Goal: Task Accomplishment & Management: Complete application form

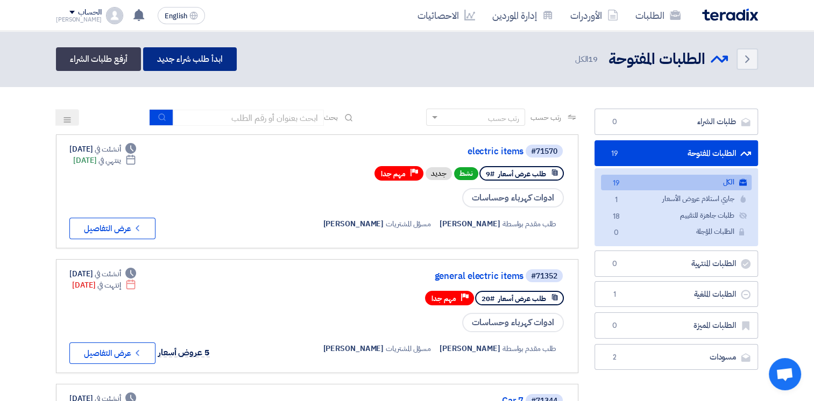
click at [212, 60] on link "ابدأ طلب شراء جديد" at bounding box center [189, 59] width 93 height 24
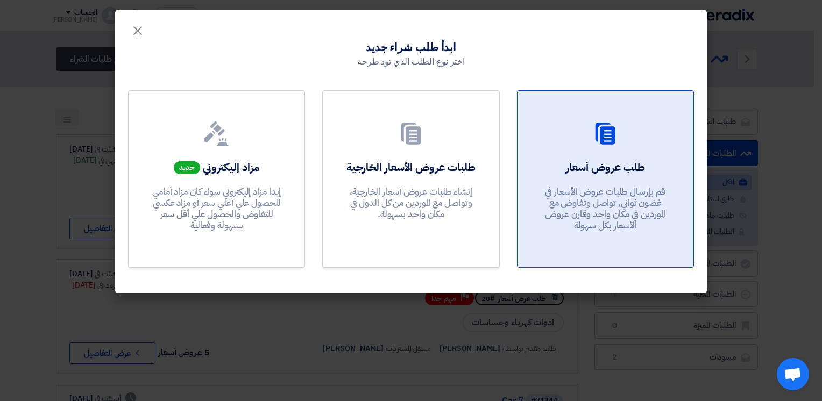
click at [610, 174] on h2 "طلب عروض أسعار" at bounding box center [605, 167] width 79 height 15
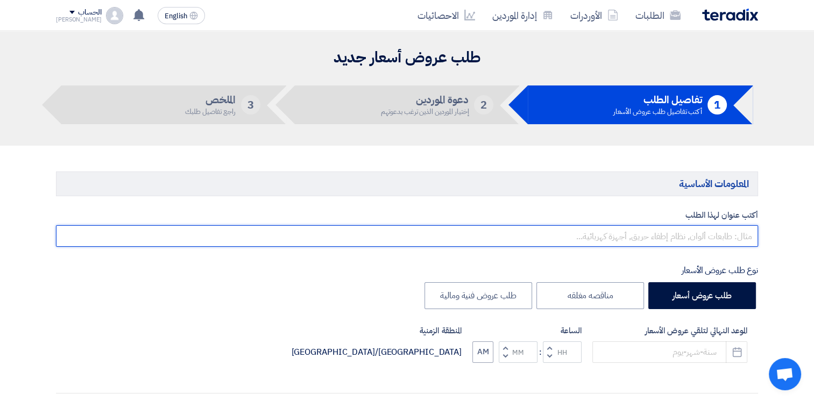
click at [709, 239] on input "text" at bounding box center [407, 236] width 702 height 22
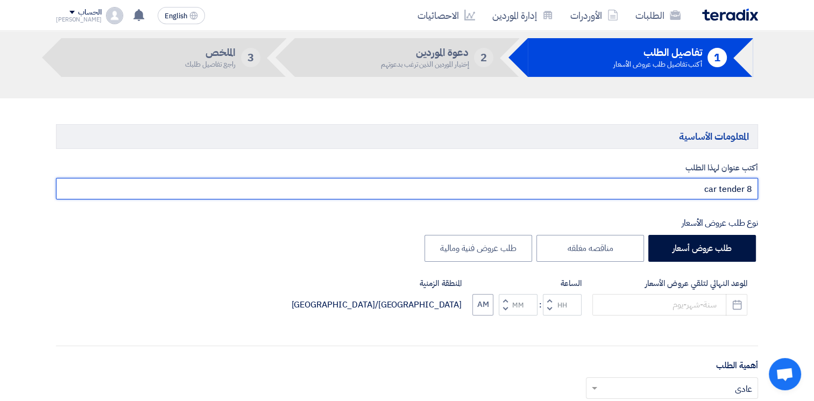
scroll to position [91, 0]
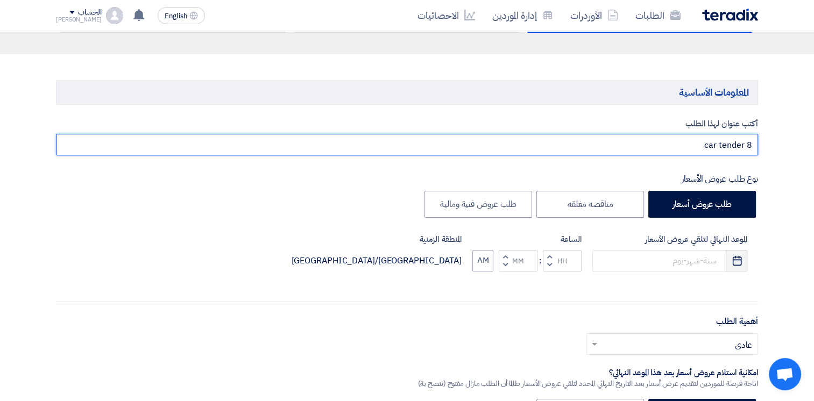
type input "car tender 8"
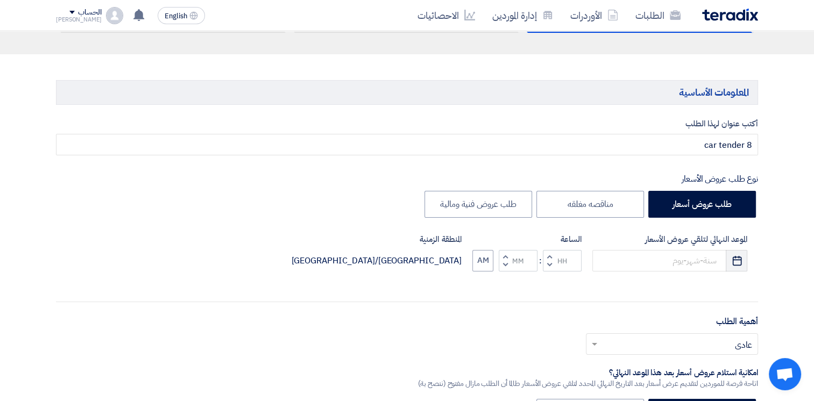
click at [740, 257] on use "button" at bounding box center [736, 261] width 9 height 10
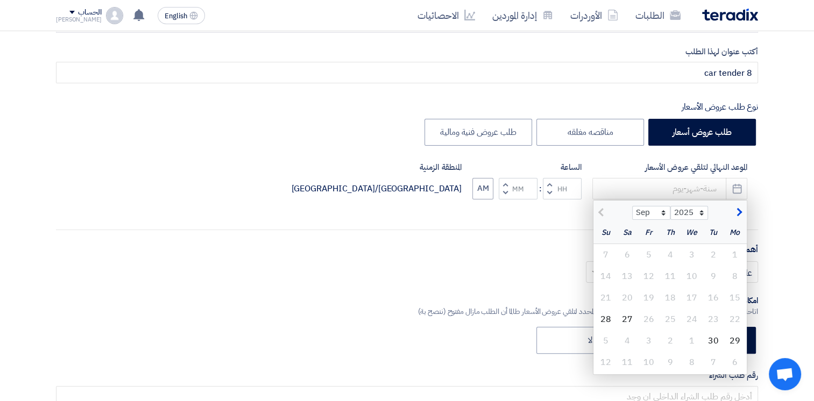
scroll to position [165, 0]
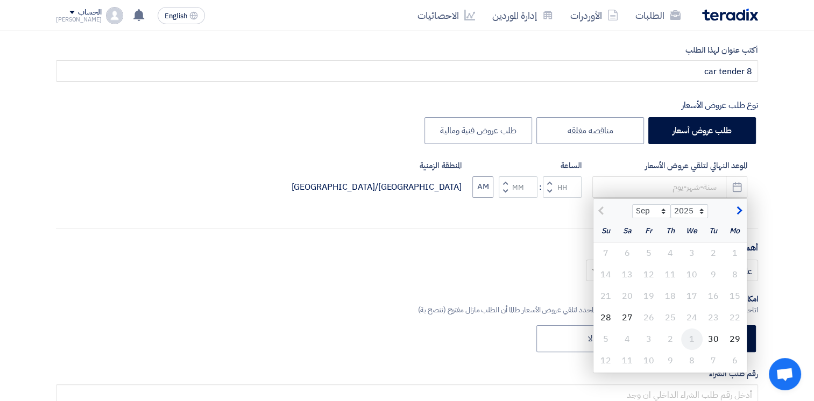
click at [696, 338] on div "1" at bounding box center [692, 340] width 22 height 22
type input "[DATE]"
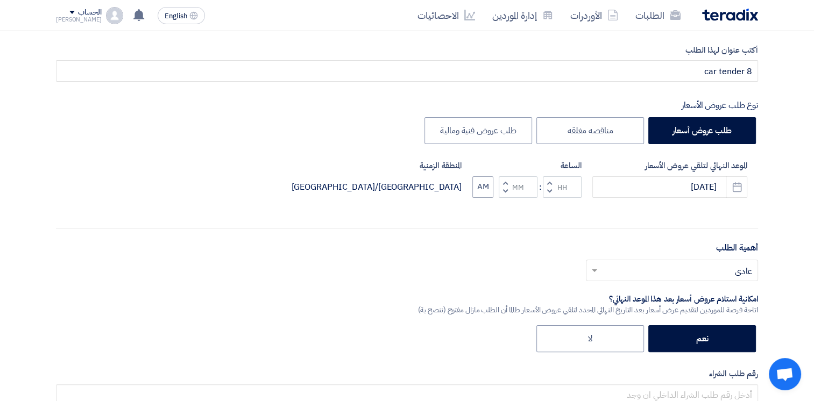
click at [615, 270] on input "text" at bounding box center [678, 272] width 151 height 18
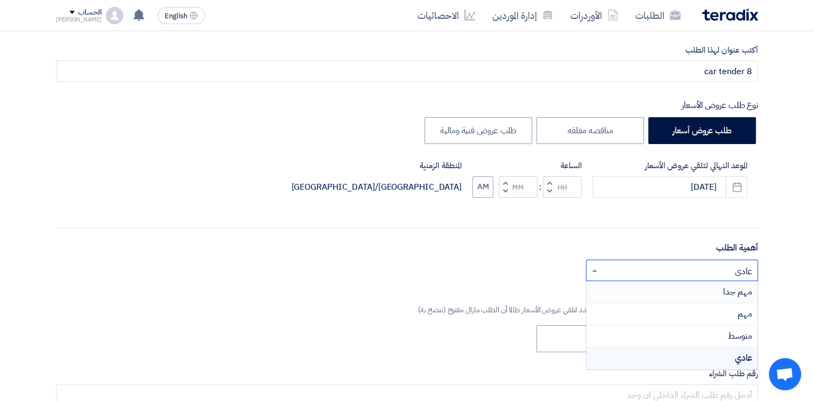
click at [660, 294] on div "مهم جدا" at bounding box center [671, 292] width 171 height 22
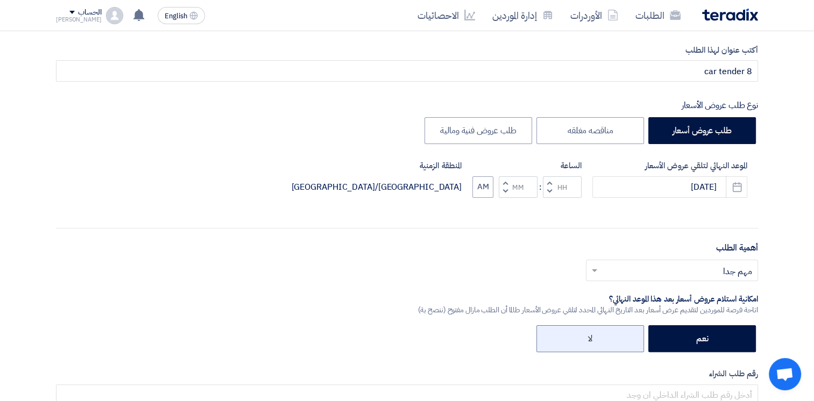
click at [611, 338] on label "لا" at bounding box center [590, 338] width 108 height 27
click at [592, 338] on input "لا" at bounding box center [588, 338] width 7 height 7
radio input "true"
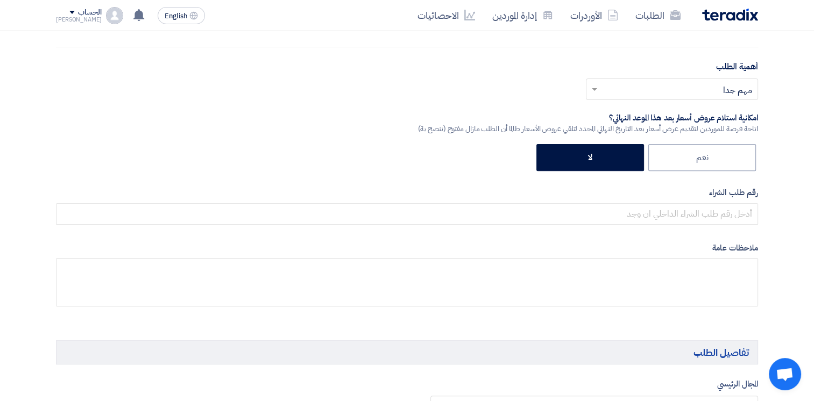
scroll to position [348, 0]
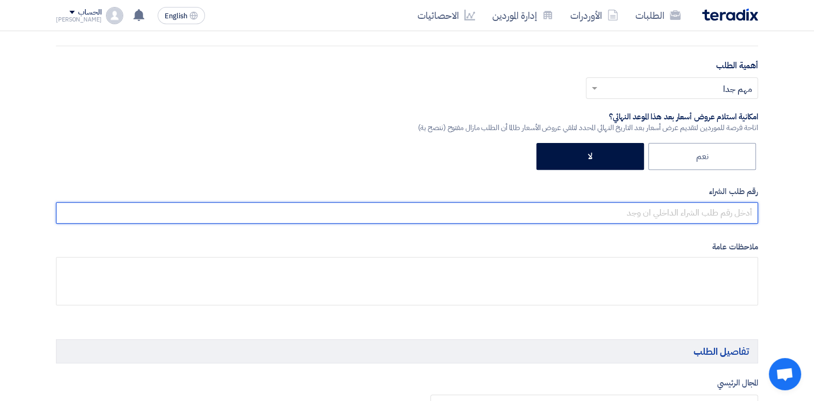
click at [721, 209] on input "text" at bounding box center [407, 213] width 702 height 22
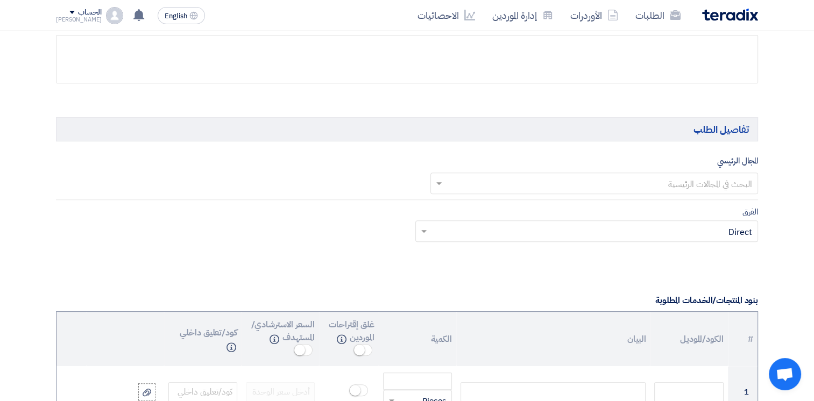
scroll to position [569, 0]
type input "8"
click at [722, 185] on input "text" at bounding box center [600, 185] width 307 height 18
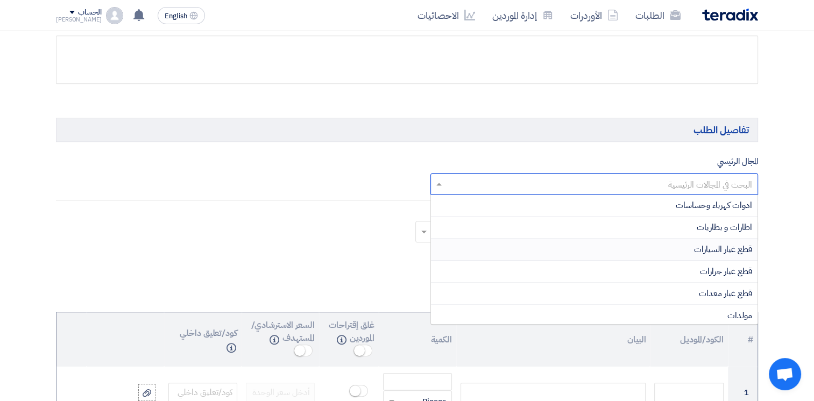
click at [733, 240] on div "قطع غيار السيارات" at bounding box center [594, 250] width 327 height 22
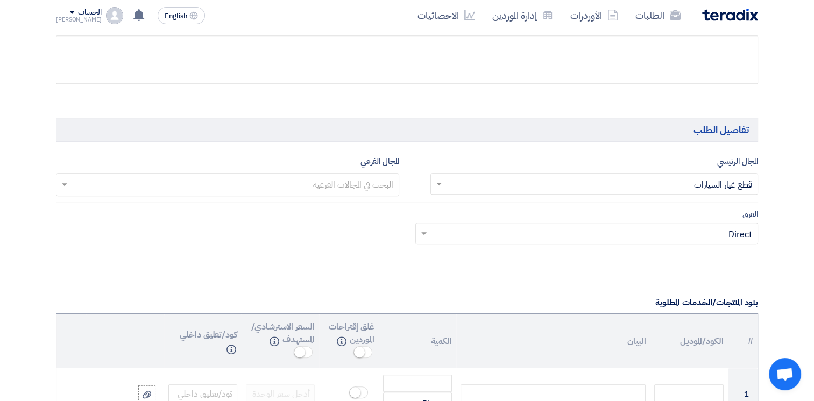
click at [370, 178] on input "text" at bounding box center [227, 186] width 332 height 18
click at [378, 210] on div "No items found" at bounding box center [227, 207] width 342 height 22
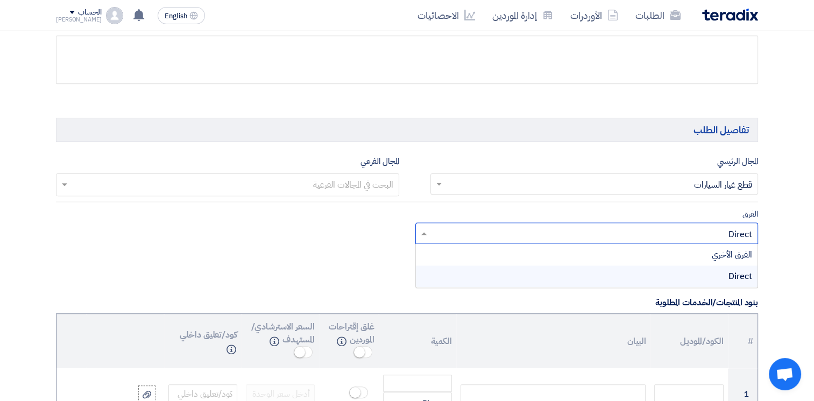
click at [598, 237] on input "text" at bounding box center [593, 235] width 322 height 18
click at [683, 252] on div "الفرق الأخري" at bounding box center [587, 255] width 342 height 22
click at [726, 273] on div "Direct" at bounding box center [587, 277] width 342 height 22
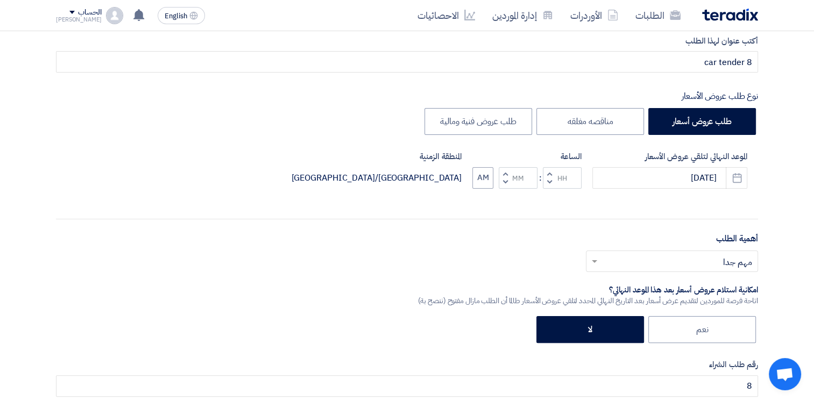
scroll to position [175, 0]
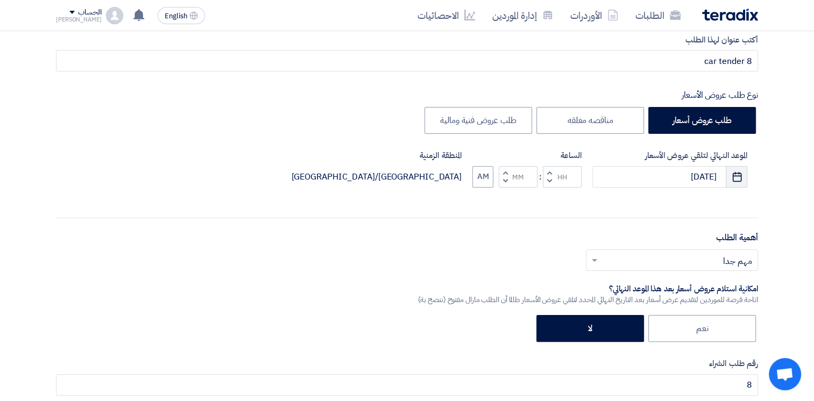
click at [734, 172] on icon "Pick a date" at bounding box center [737, 177] width 11 height 11
select select "10"
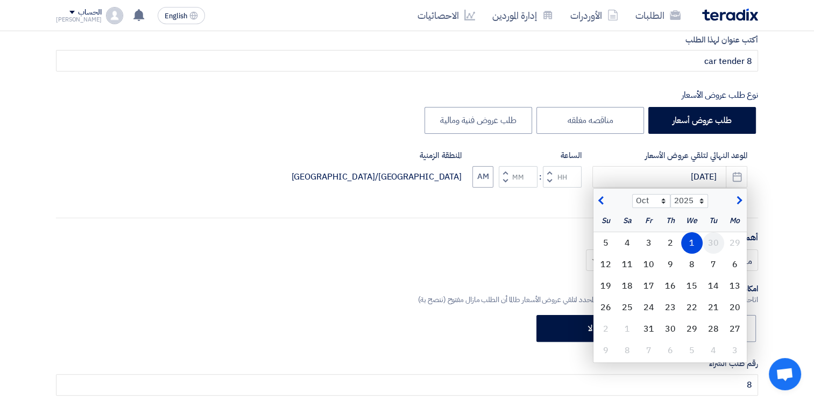
click at [711, 242] on div "30" at bounding box center [714, 243] width 22 height 22
type input "[DATE]"
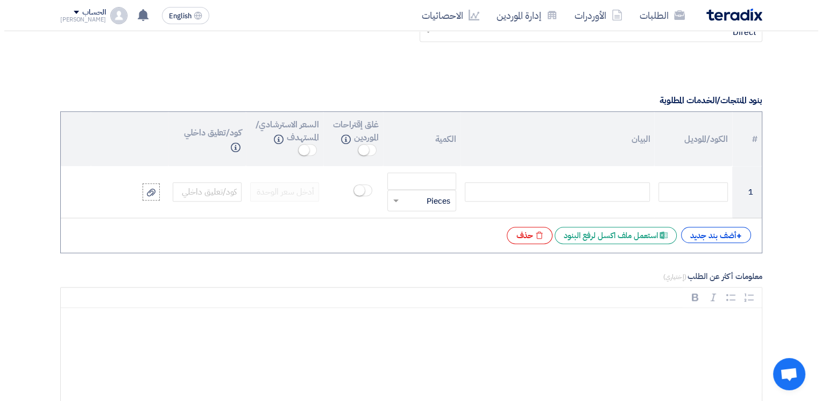
scroll to position [820, 0]
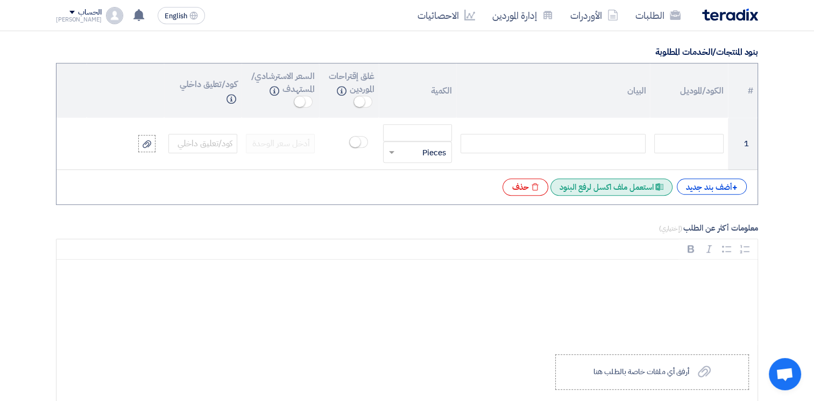
click at [596, 179] on div "Excel file استعمل ملف اكسل لرفع البنود" at bounding box center [611, 187] width 122 height 17
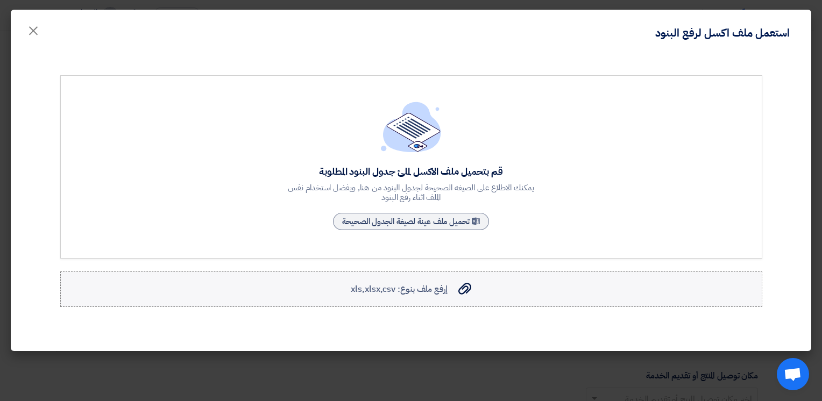
click at [402, 289] on span "إرفع ملف بنوع: xls,xlsx,csv" at bounding box center [399, 289] width 96 height 13
click at [0, 0] on input "إرفع ملف بنوع: xls,xlsx,csv إرفع ملف بنوع: xls,xlsx,csv" at bounding box center [0, 0] width 0 height 0
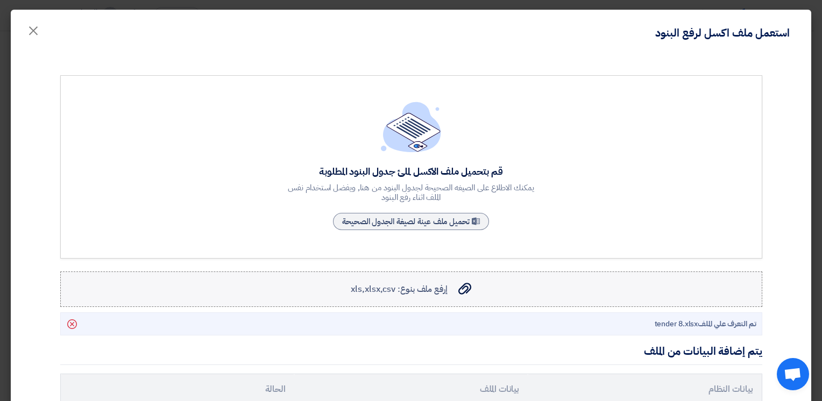
click at [415, 294] on span "إرفع ملف بنوع: xls,xlsx,csv" at bounding box center [399, 289] width 96 height 13
click at [0, 0] on input "إرفع ملف بنوع: xls,xlsx,csv إرفع ملف بنوع: xls,xlsx,csv" at bounding box center [0, 0] width 0 height 0
click at [424, 292] on span "إرفع ملف بنوع: xls,xlsx,csv" at bounding box center [399, 289] width 96 height 13
click at [0, 0] on input "إرفع ملف بنوع: xls,xlsx,csv إرفع ملف بنوع: xls,xlsx,csv" at bounding box center [0, 0] width 0 height 0
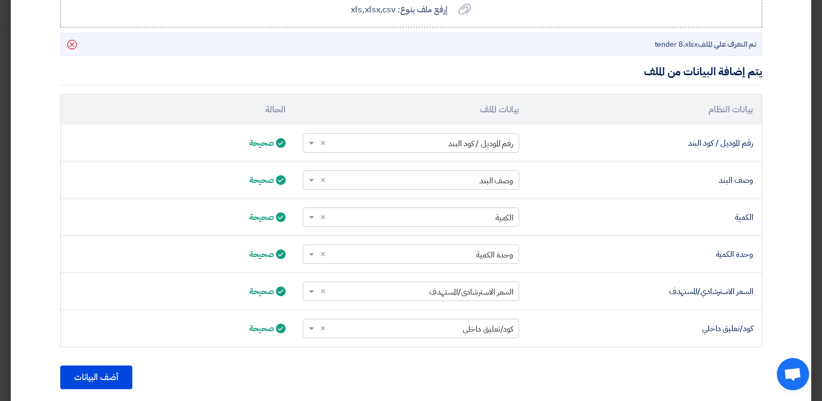
scroll to position [314, 0]
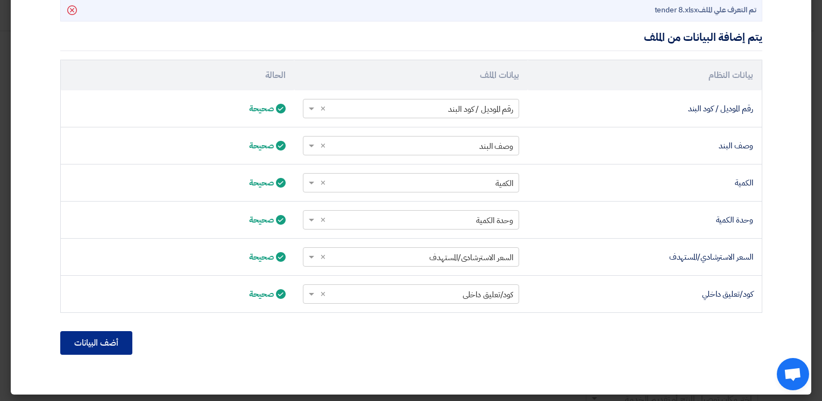
click at [110, 349] on button "أضف البيانات" at bounding box center [96, 343] width 72 height 24
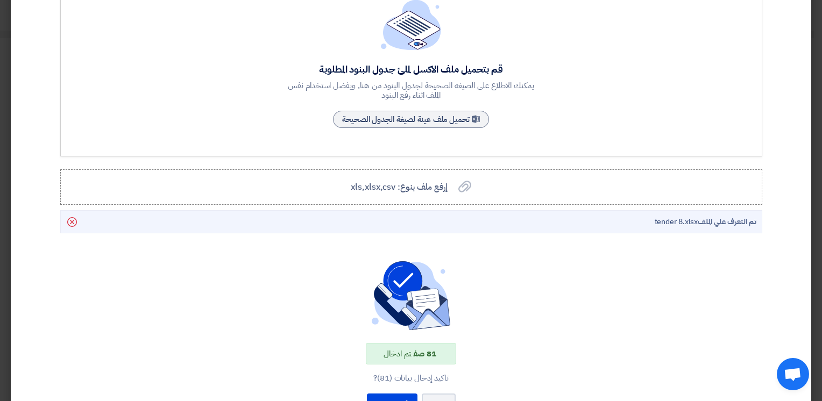
scroll to position [101, 0]
click at [441, 182] on span "إرفع ملف بنوع: xls,xlsx,csv" at bounding box center [399, 188] width 96 height 13
click at [0, 0] on input "إرفع ملف بنوع: xls,xlsx,csv إرفع ملف بنوع: xls,xlsx,csv" at bounding box center [0, 0] width 0 height 0
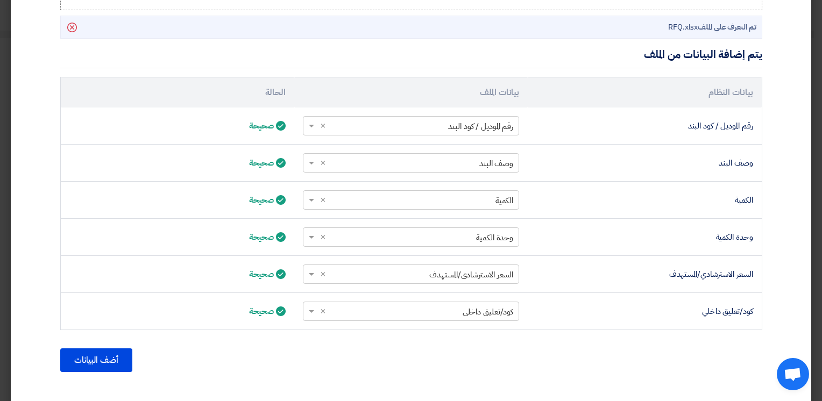
scroll to position [314, 0]
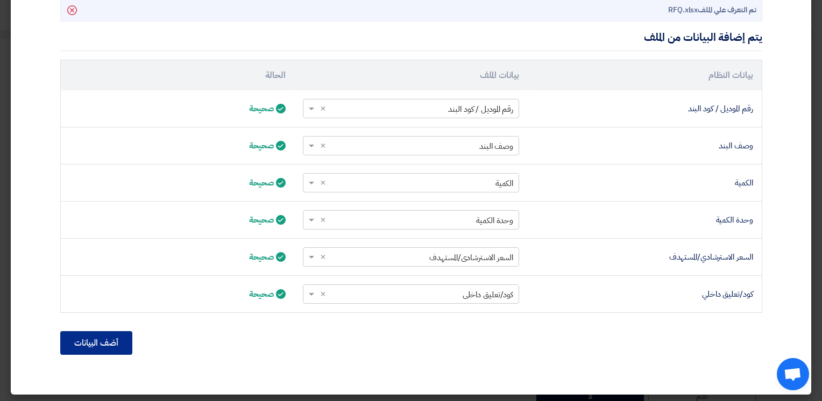
click at [114, 341] on button "أضف البيانات" at bounding box center [96, 343] width 72 height 24
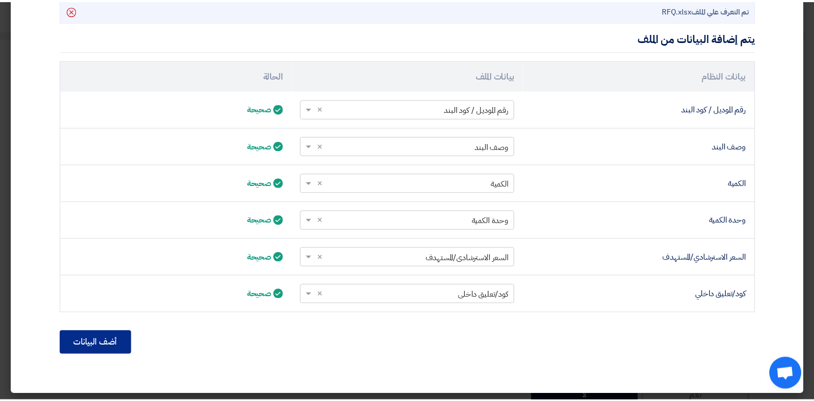
scroll to position [201, 0]
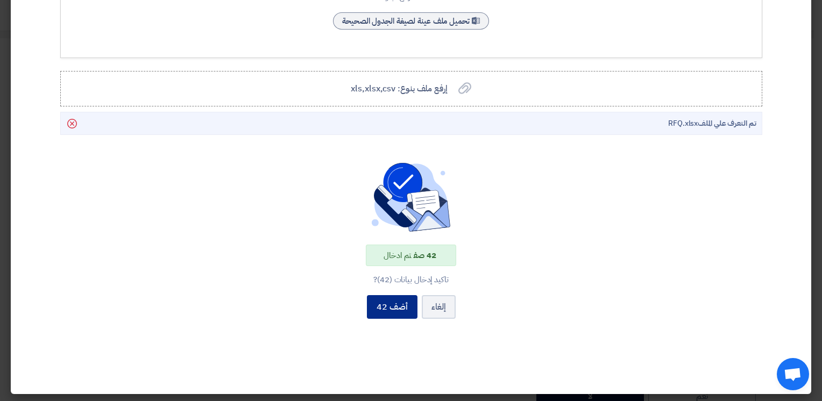
click at [394, 311] on button "أضف 42" at bounding box center [392, 307] width 51 height 24
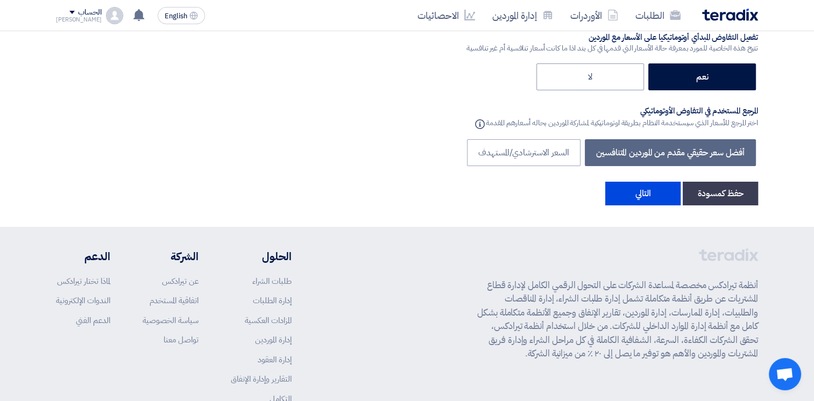
scroll to position [3944, 0]
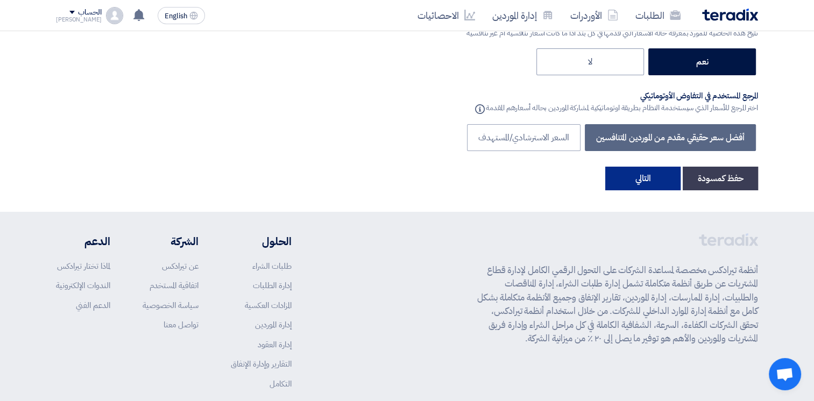
click at [654, 178] on button "التالي" at bounding box center [642, 179] width 75 height 24
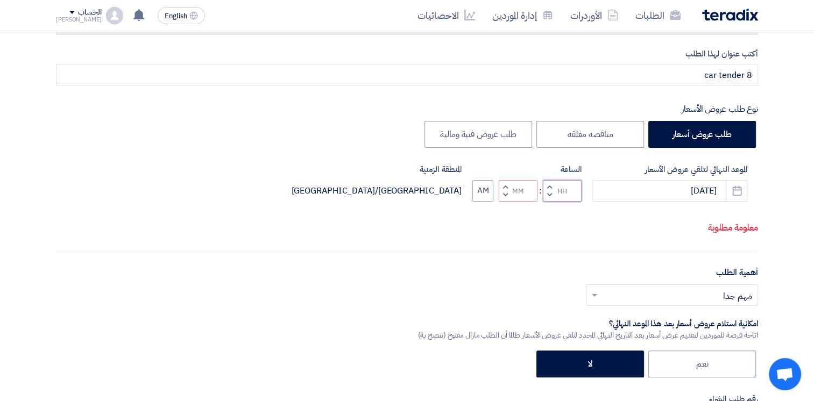
click at [568, 202] on input "Hours" at bounding box center [562, 191] width 39 height 22
type input "02"
click at [532, 202] on input "Minutes" at bounding box center [518, 191] width 39 height 22
type input "00"
click at [484, 204] on div "الموعد النهائي لتلقي عروض الأسعار [DATE] Pick a date الساعة Increment hours 02 …" at bounding box center [407, 202] width 702 height 76
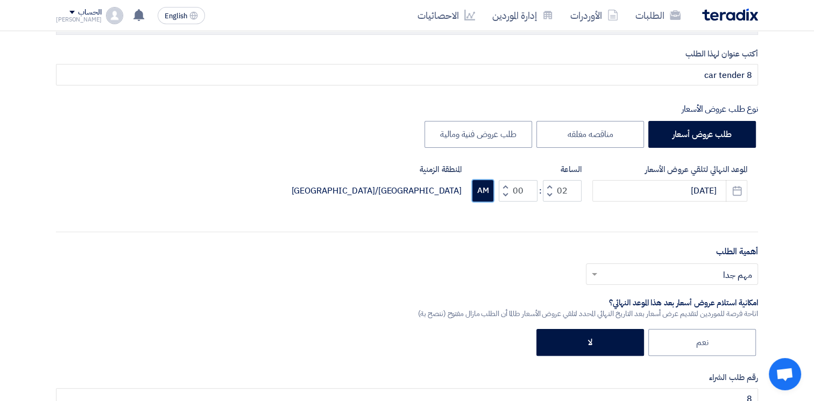
click at [483, 193] on button "AM" at bounding box center [482, 191] width 21 height 22
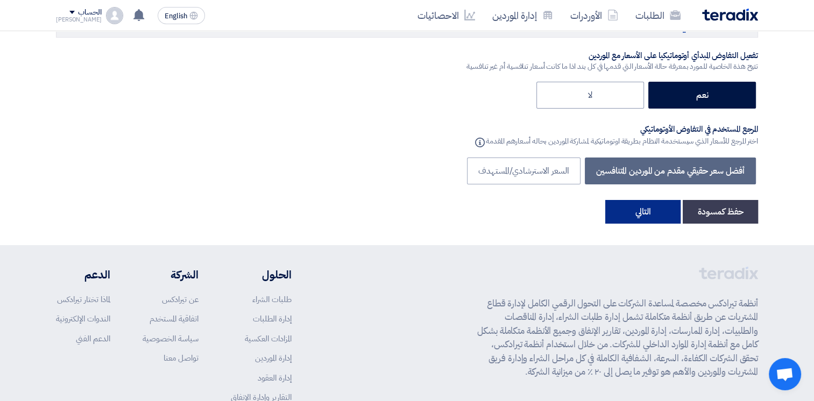
click at [670, 201] on button "التالي" at bounding box center [642, 212] width 75 height 24
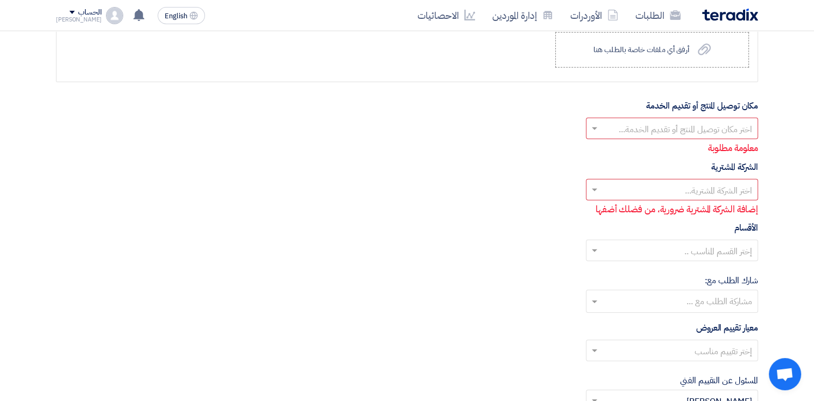
scroll to position [3303, 0]
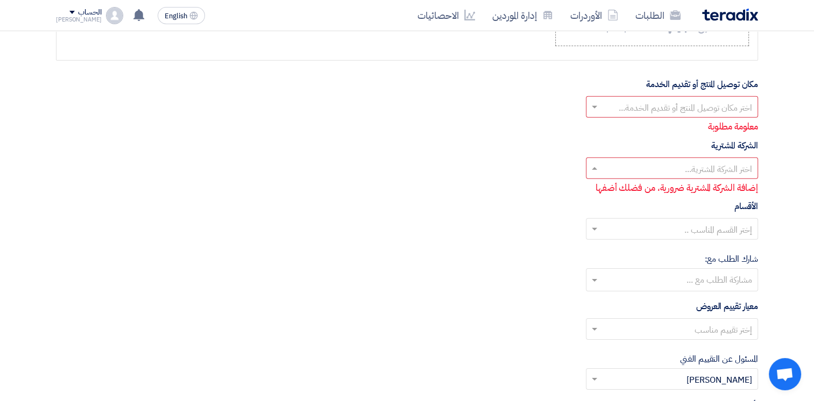
click at [671, 165] on input "text" at bounding box center [678, 169] width 151 height 18
click at [727, 100] on input "text" at bounding box center [678, 109] width 151 height 18
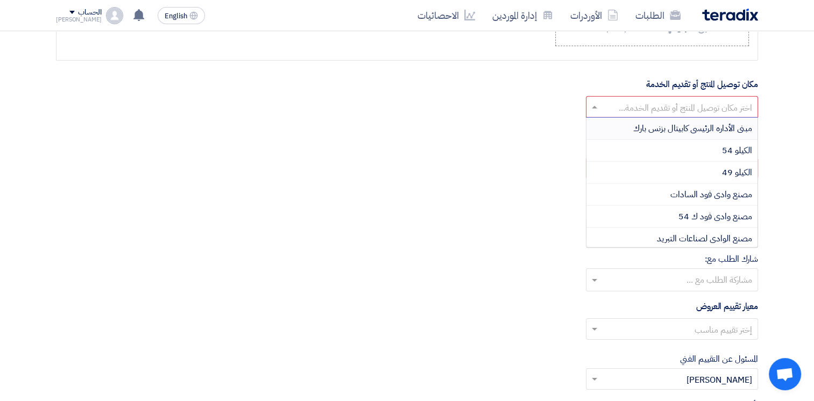
click at [732, 123] on span "مبنى الأداره الرئيسى كابيتال بزنس بارك" at bounding box center [692, 128] width 119 height 13
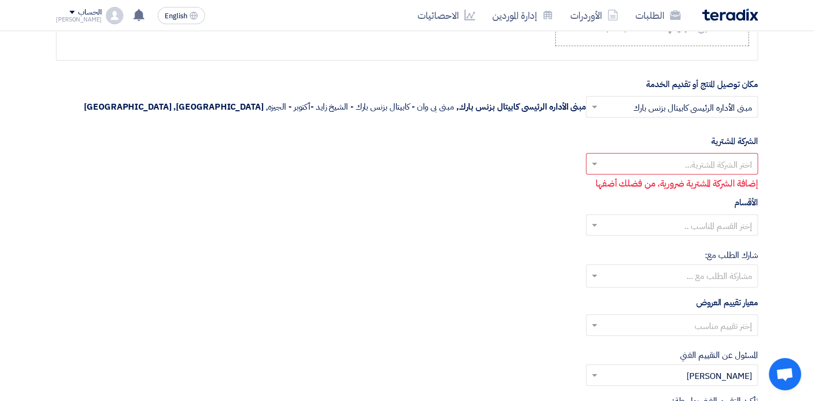
click at [720, 157] on input "text" at bounding box center [678, 166] width 151 height 18
click at [719, 179] on span "Wadi Group وادي جروب" at bounding box center [709, 185] width 86 height 13
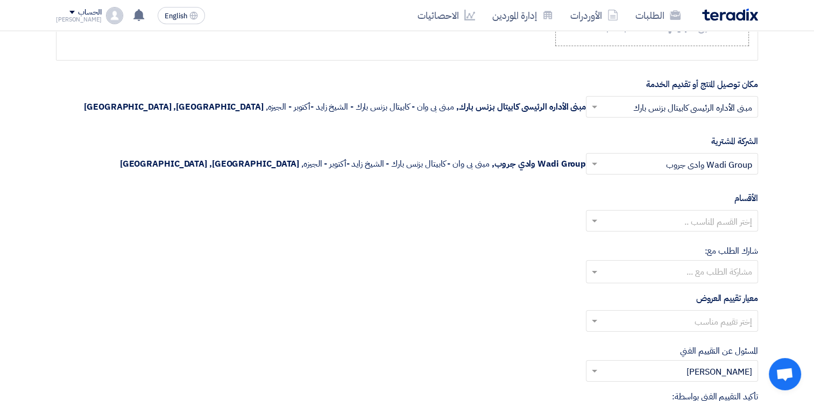
click at [710, 214] on input "text" at bounding box center [678, 223] width 151 height 18
click at [717, 238] on div "--" at bounding box center [671, 243] width 171 height 22
click at [712, 271] on input "text" at bounding box center [671, 273] width 161 height 18
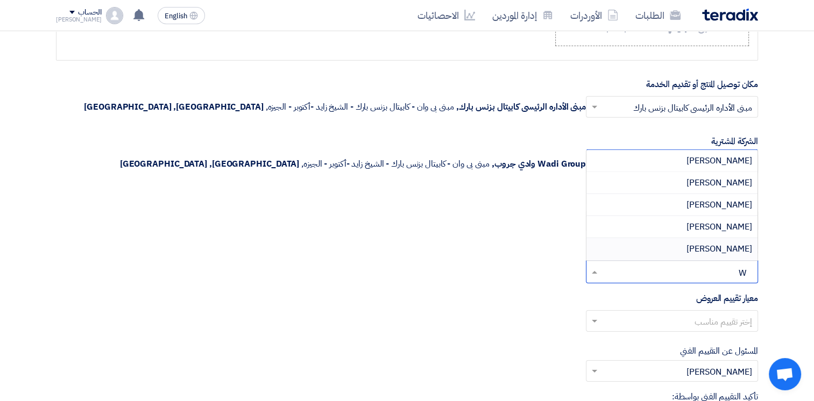
type input "WA"
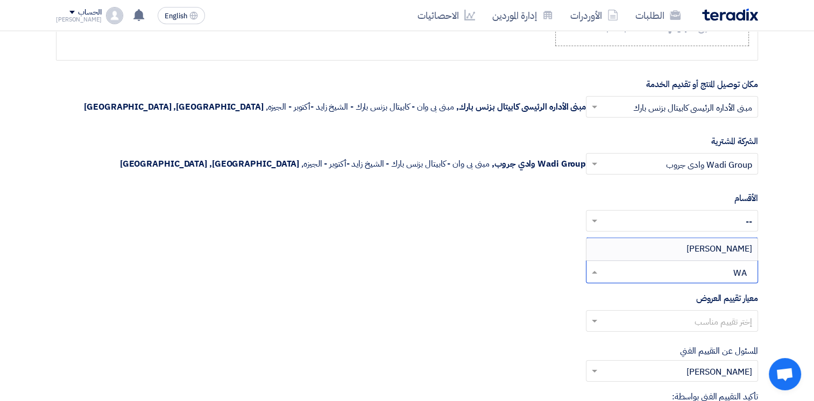
click at [699, 243] on span "[PERSON_NAME]" at bounding box center [719, 249] width 66 height 13
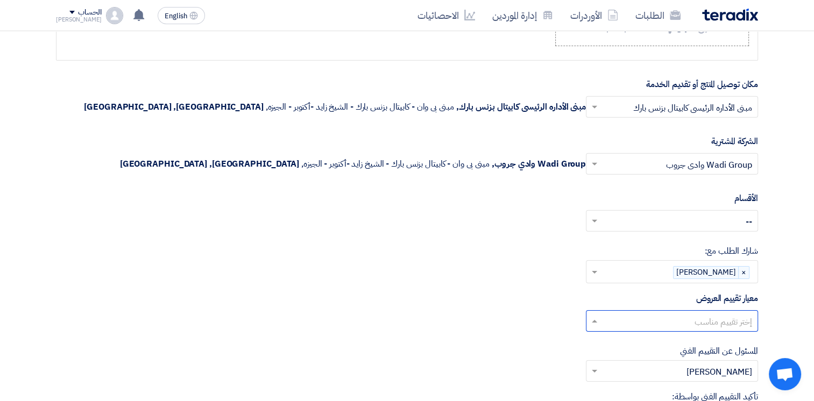
click at [688, 314] on input "text" at bounding box center [678, 323] width 151 height 18
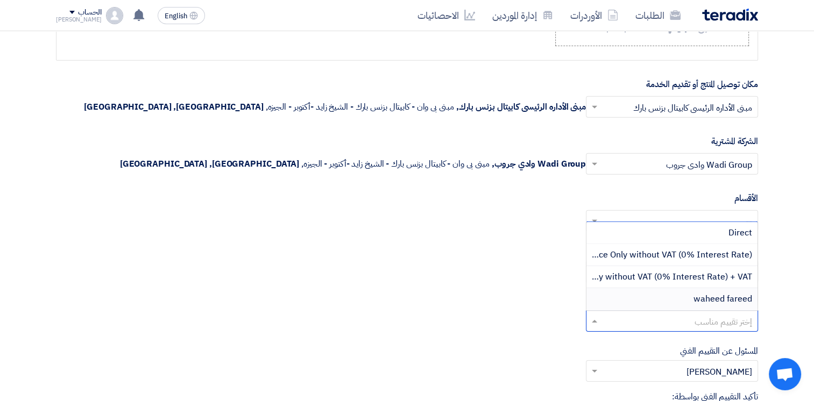
click at [708, 296] on span "waheed fareed" at bounding box center [722, 299] width 59 height 13
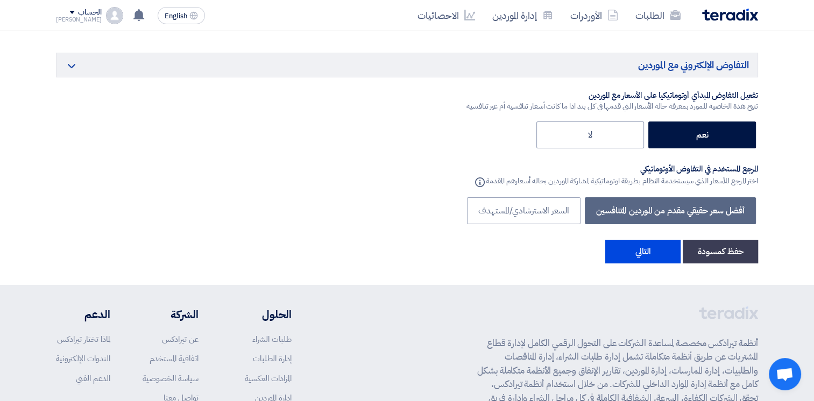
scroll to position [3896, 0]
click at [637, 240] on button "التالي" at bounding box center [642, 252] width 75 height 24
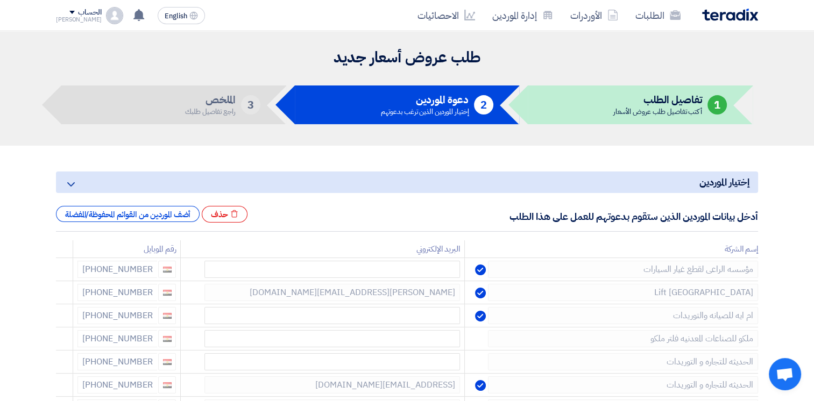
scroll to position [79, 0]
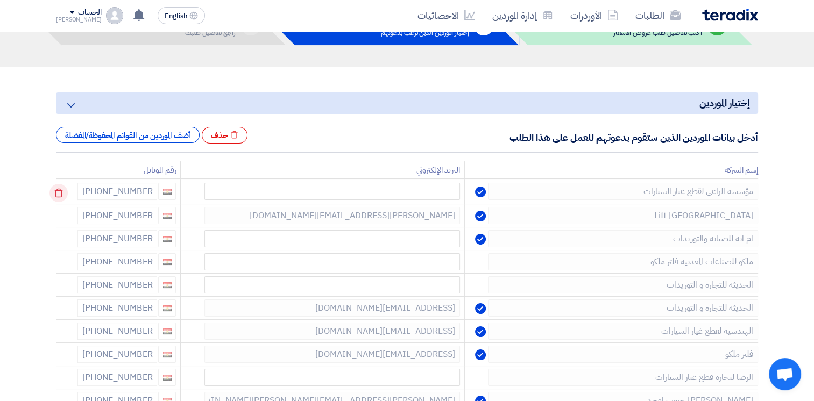
click at [61, 194] on icon at bounding box center [58, 193] width 18 height 18
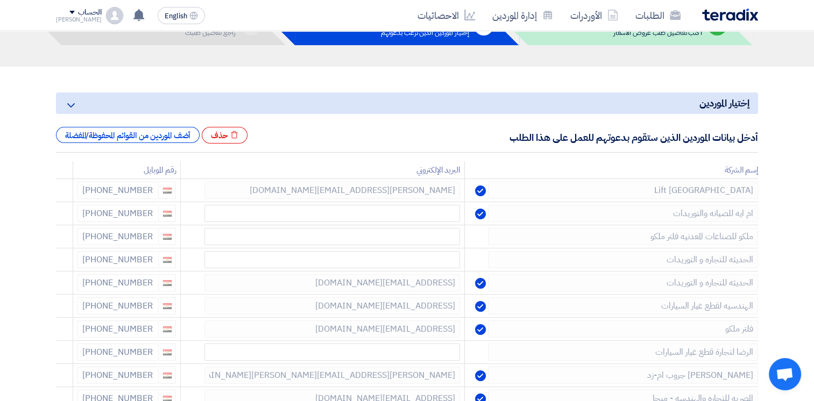
click at [0, 0] on icon at bounding box center [0, 0] width 0 height 0
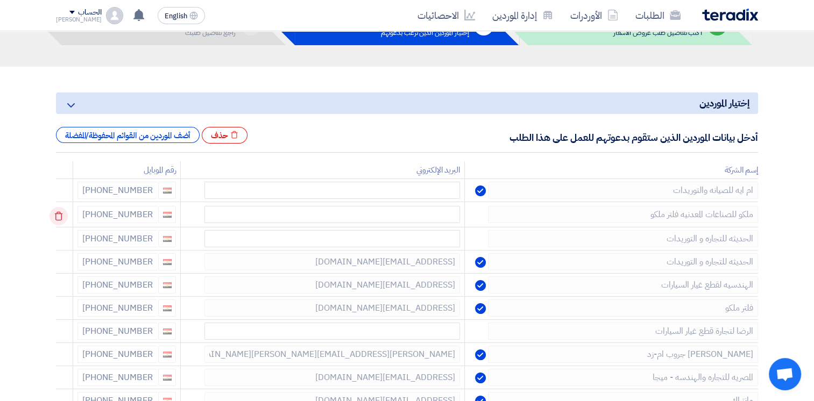
click at [60, 216] on icon at bounding box center [58, 216] width 18 height 18
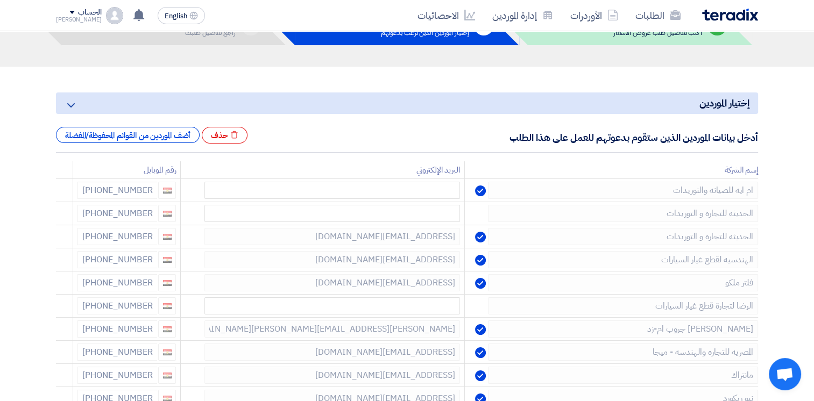
click at [0, 0] on icon at bounding box center [0, 0] width 0 height 0
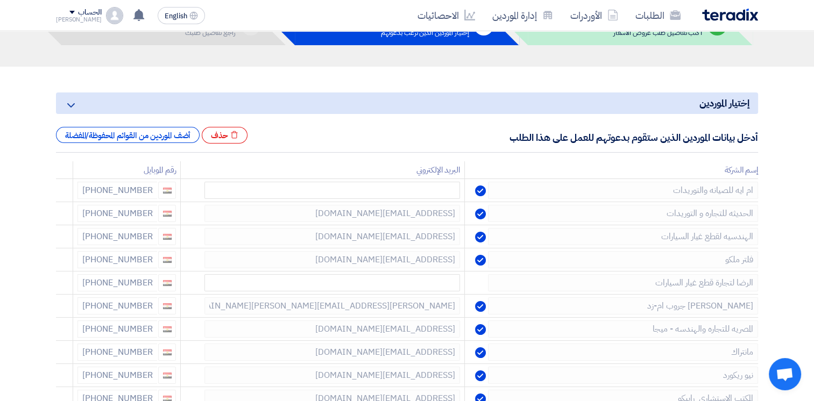
click at [0, 0] on icon at bounding box center [0, 0] width 0 height 0
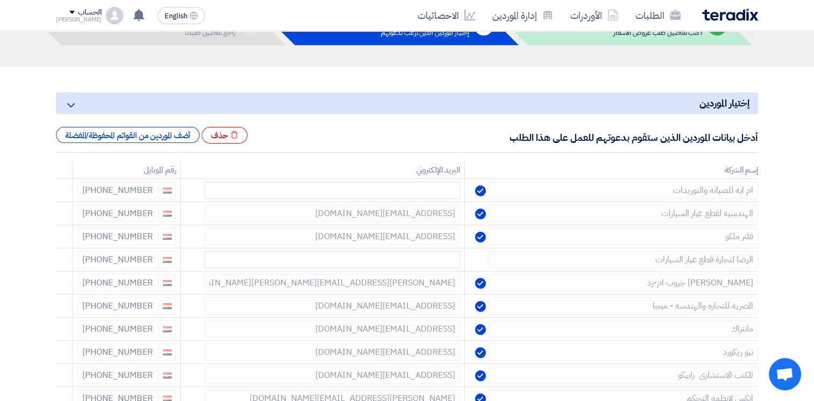
click at [0, 0] on icon at bounding box center [0, 0] width 0 height 0
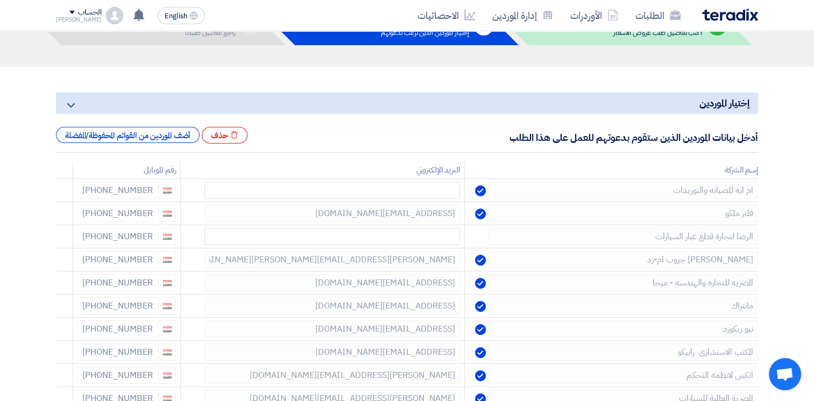
click at [0, 0] on icon at bounding box center [0, 0] width 0 height 0
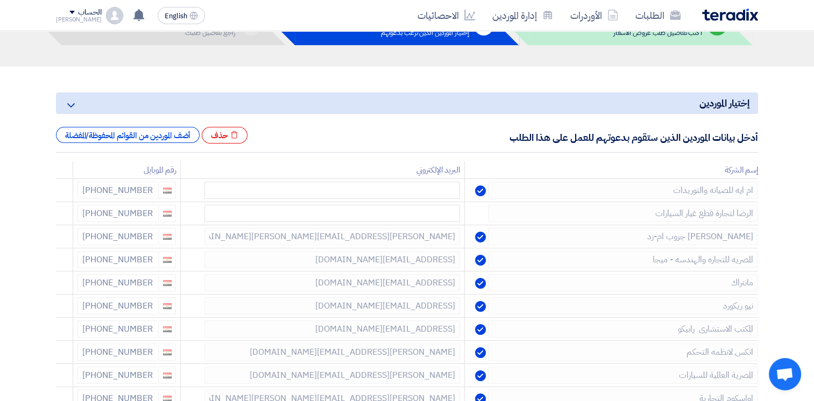
click at [0, 0] on icon at bounding box center [0, 0] width 0 height 0
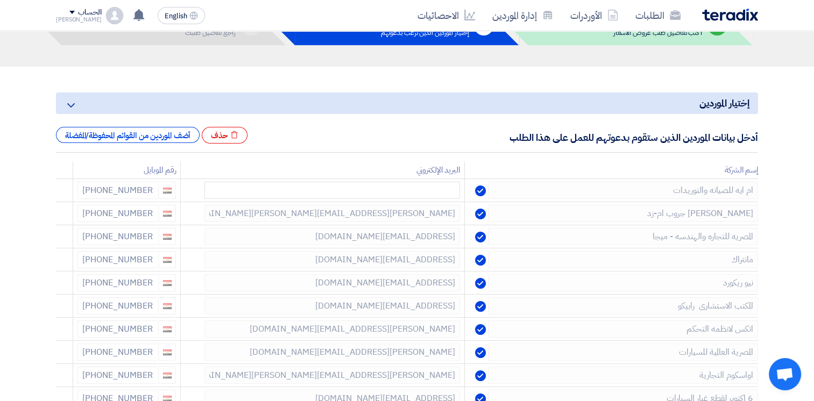
click at [0, 0] on icon at bounding box center [0, 0] width 0 height 0
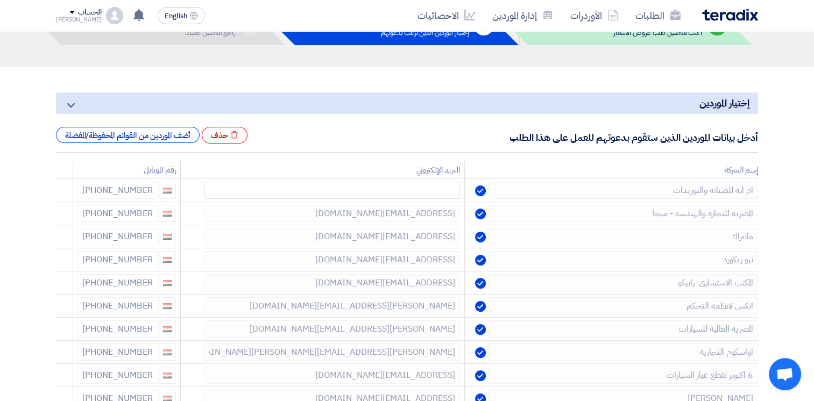
click at [0, 0] on icon at bounding box center [0, 0] width 0 height 0
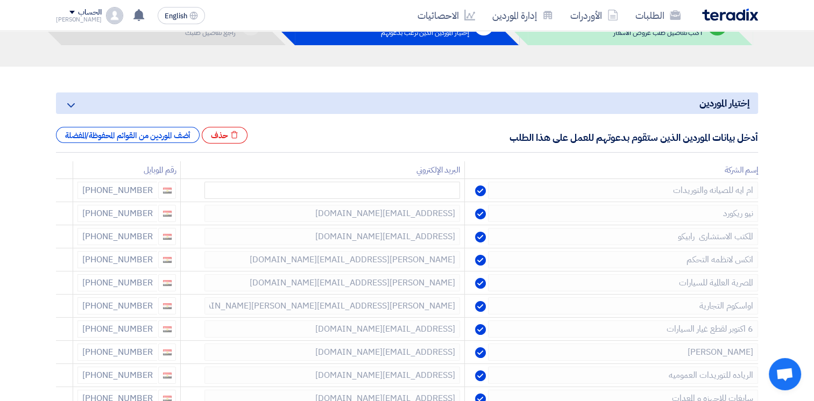
click at [0, 0] on icon at bounding box center [0, 0] width 0 height 0
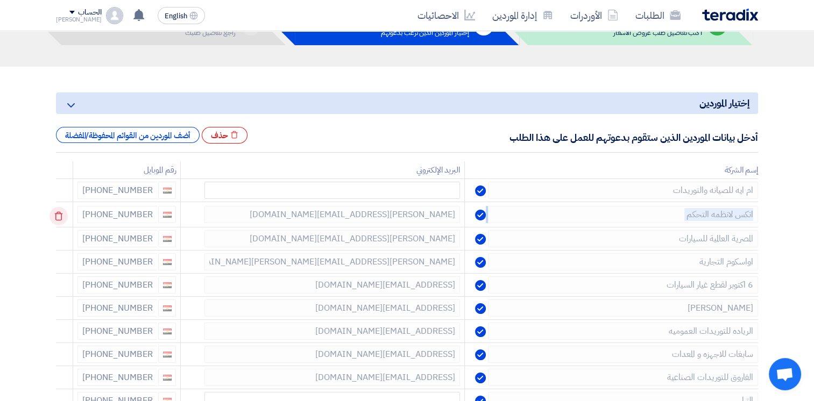
click at [60, 216] on icon at bounding box center [58, 216] width 18 height 18
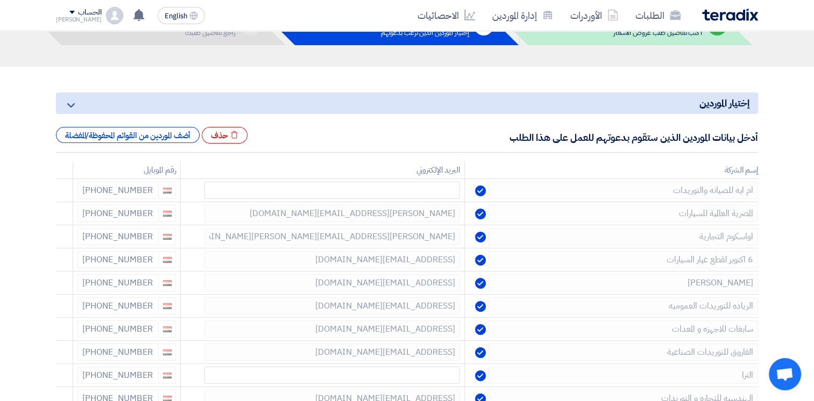
click at [0, 0] on icon at bounding box center [0, 0] width 0 height 0
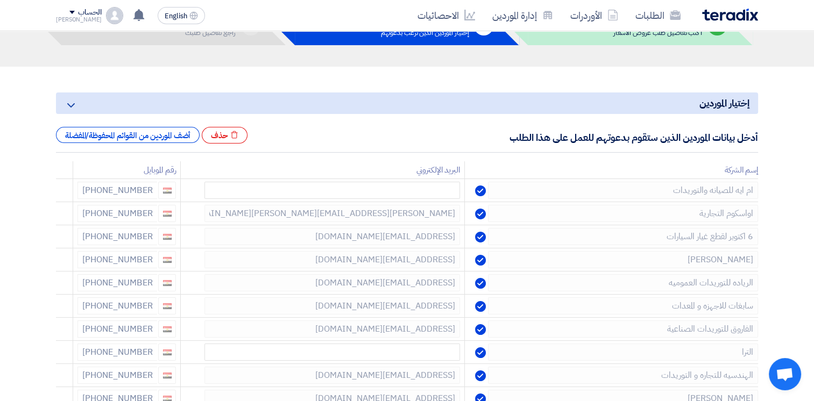
click at [0, 0] on icon at bounding box center [0, 0] width 0 height 0
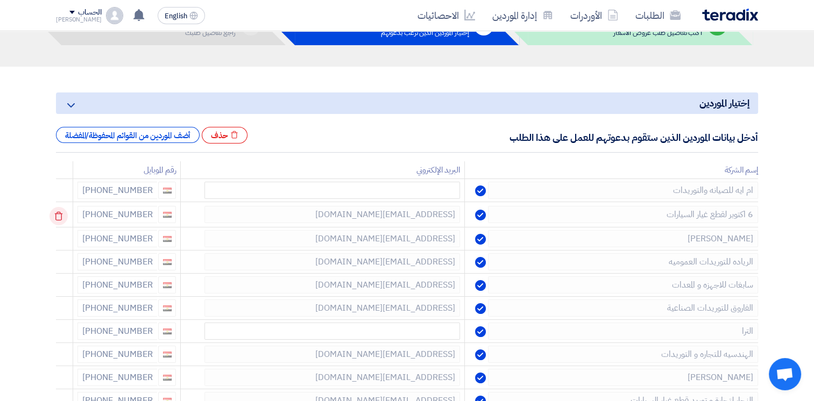
click at [58, 214] on use at bounding box center [59, 216] width 8 height 9
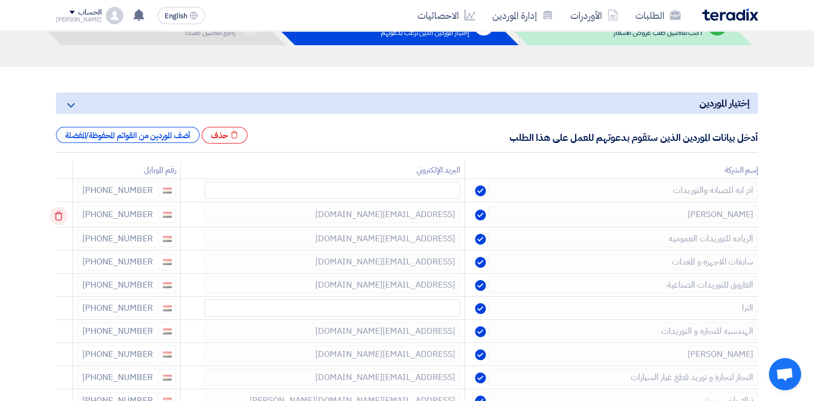
click at [62, 218] on icon at bounding box center [58, 216] width 18 height 18
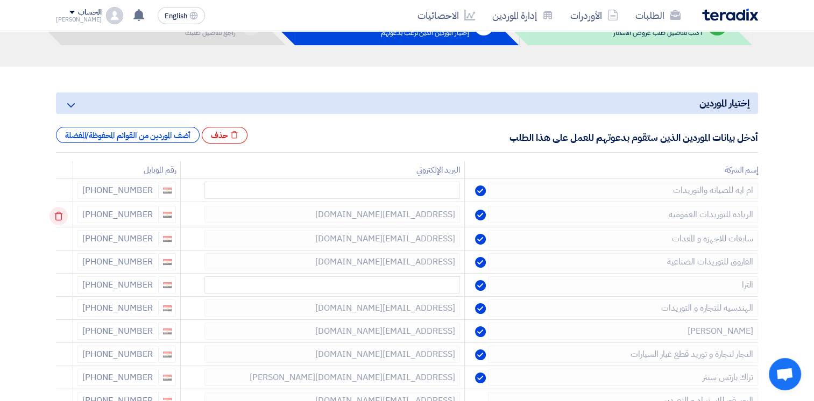
click at [62, 218] on icon at bounding box center [58, 216] width 18 height 18
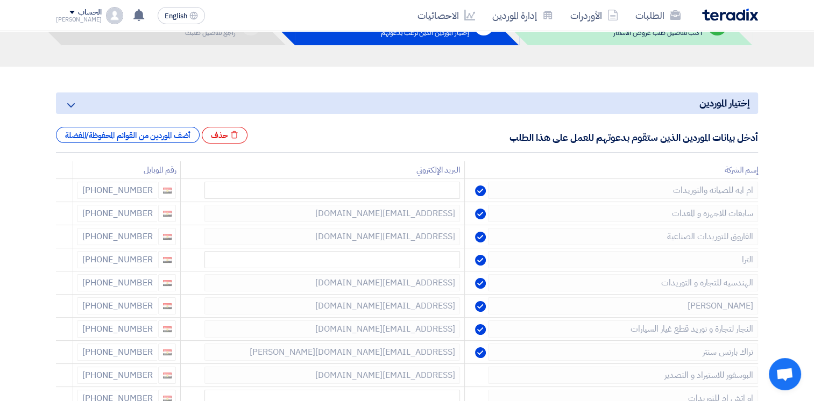
click at [0, 0] on icon at bounding box center [0, 0] width 0 height 0
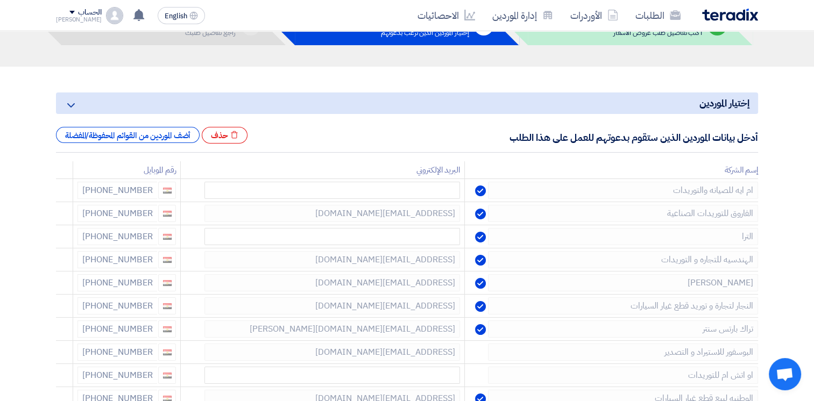
click at [0, 0] on icon at bounding box center [0, 0] width 0 height 0
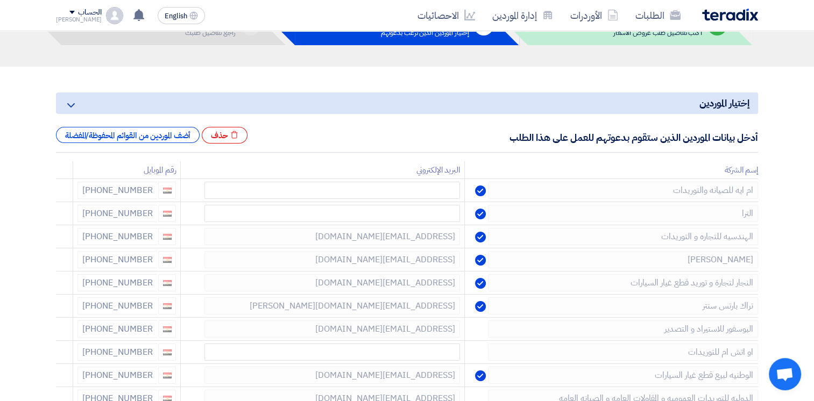
click at [0, 0] on icon at bounding box center [0, 0] width 0 height 0
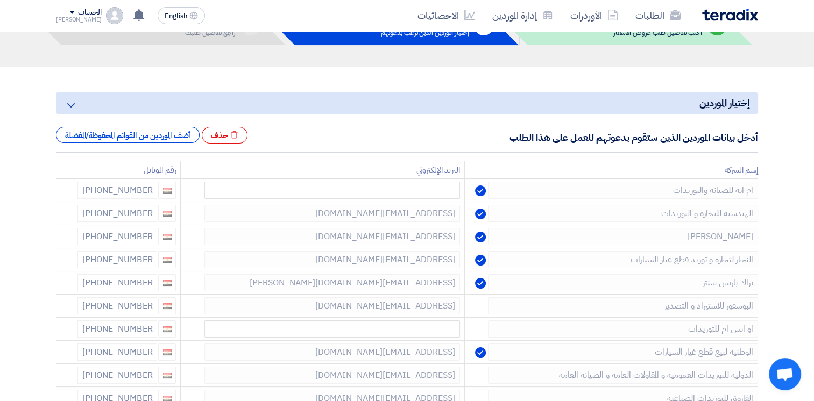
click at [0, 0] on icon at bounding box center [0, 0] width 0 height 0
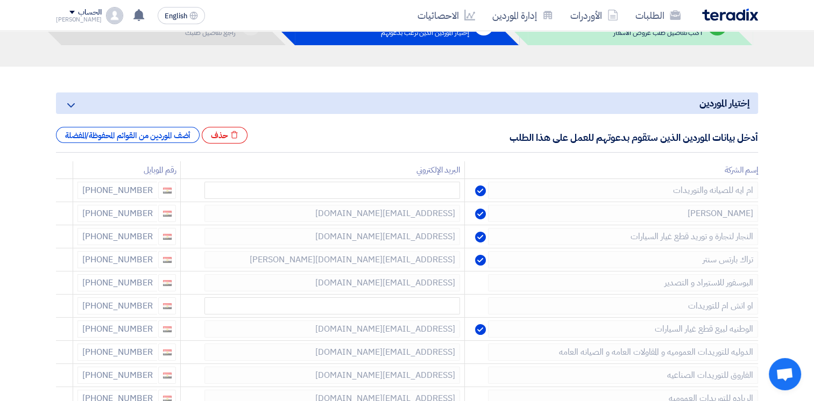
click at [0, 0] on icon at bounding box center [0, 0] width 0 height 0
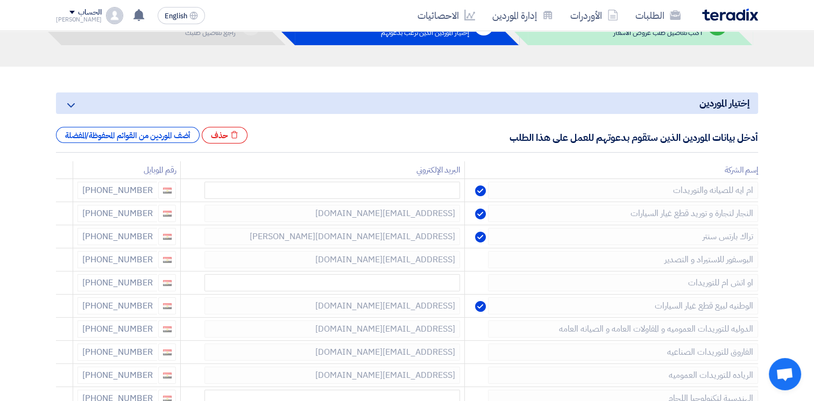
click at [0, 0] on icon at bounding box center [0, 0] width 0 height 0
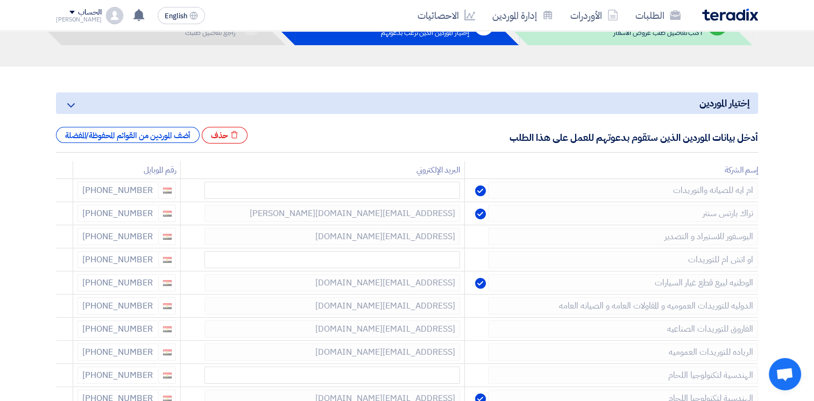
click at [0, 0] on icon at bounding box center [0, 0] width 0 height 0
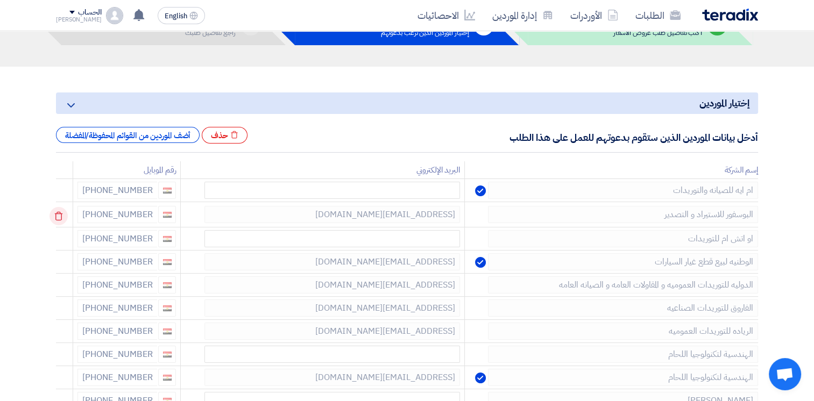
click at [62, 218] on td at bounding box center [64, 214] width 17 height 25
click at [62, 218] on icon at bounding box center [58, 216] width 18 height 18
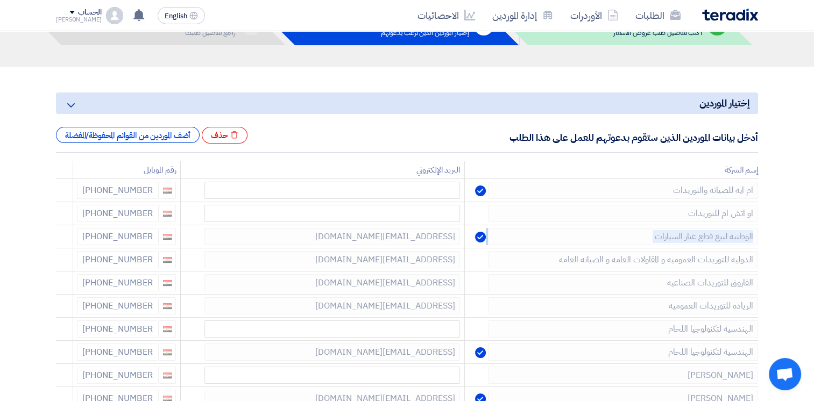
click at [0, 0] on icon at bounding box center [0, 0] width 0 height 0
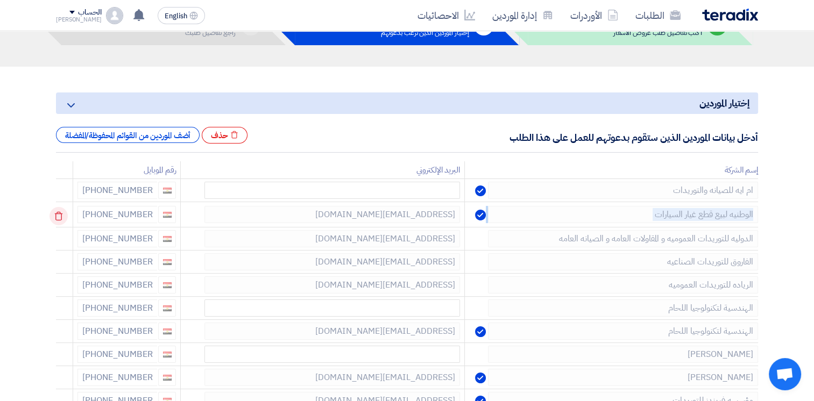
click at [62, 218] on icon at bounding box center [58, 216] width 18 height 18
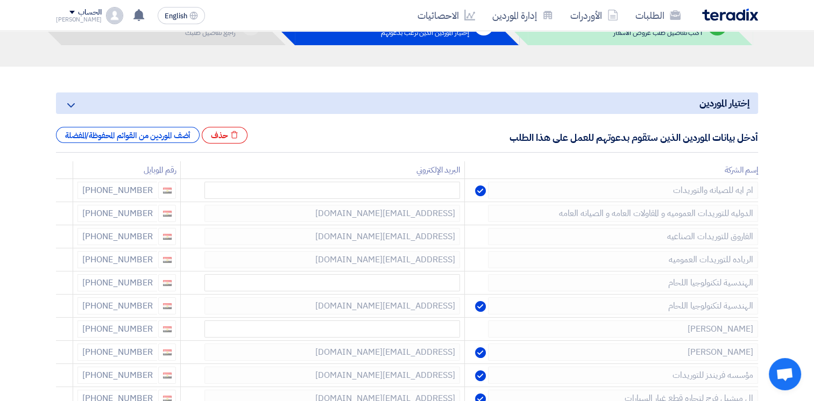
click at [0, 0] on icon at bounding box center [0, 0] width 0 height 0
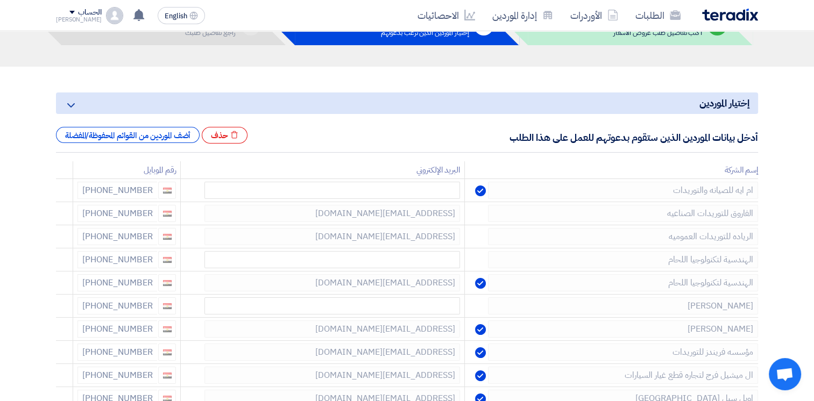
click at [0, 0] on icon at bounding box center [0, 0] width 0 height 0
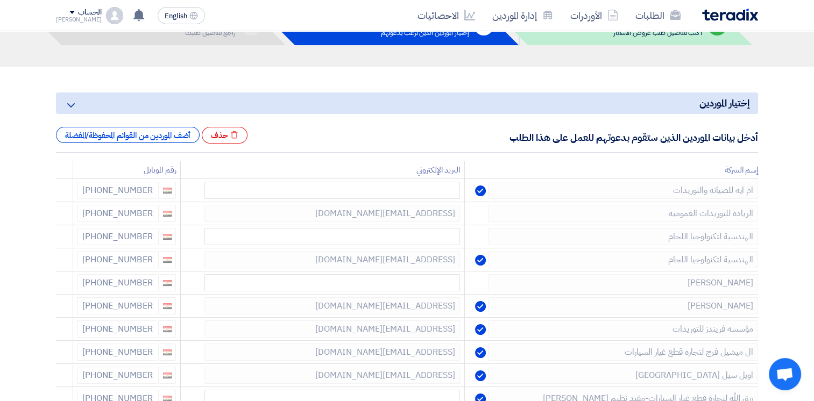
click at [0, 0] on icon at bounding box center [0, 0] width 0 height 0
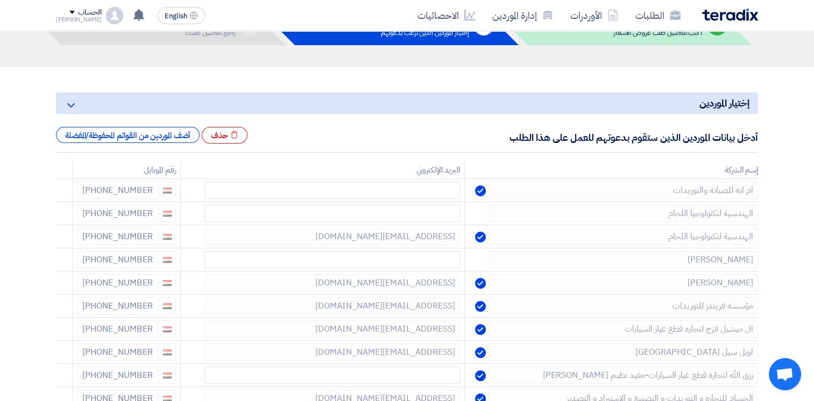
click at [0, 0] on icon at bounding box center [0, 0] width 0 height 0
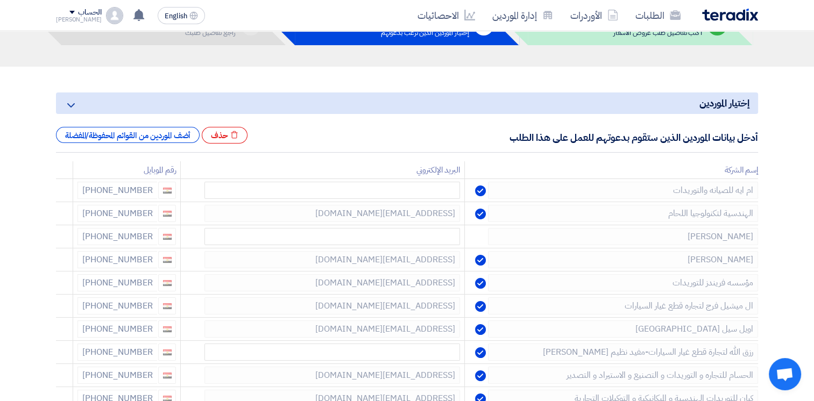
click at [0, 0] on icon at bounding box center [0, 0] width 0 height 0
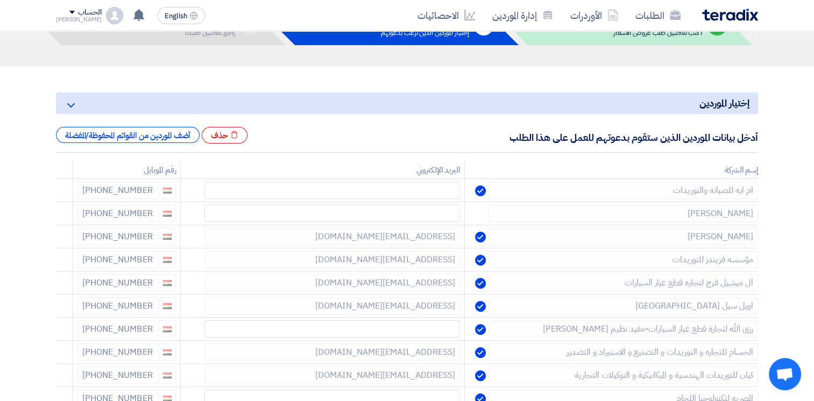
click at [0, 0] on icon at bounding box center [0, 0] width 0 height 0
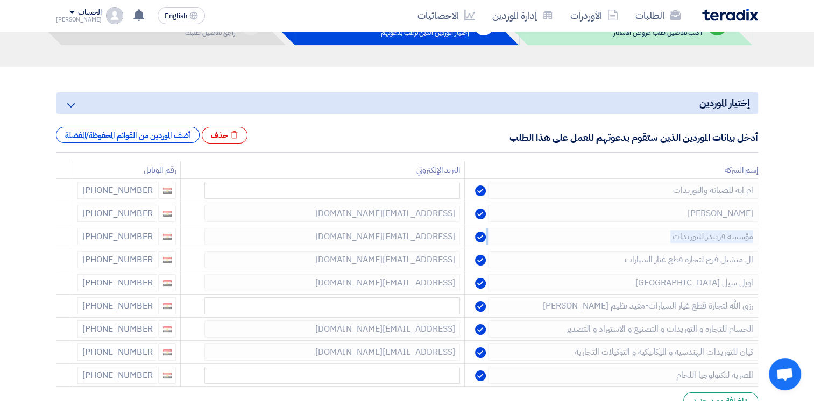
click at [0, 0] on icon at bounding box center [0, 0] width 0 height 0
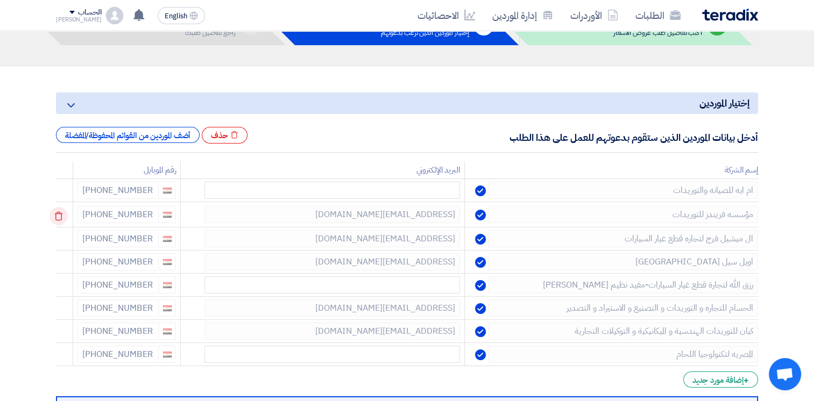
click at [62, 218] on icon at bounding box center [58, 216] width 18 height 18
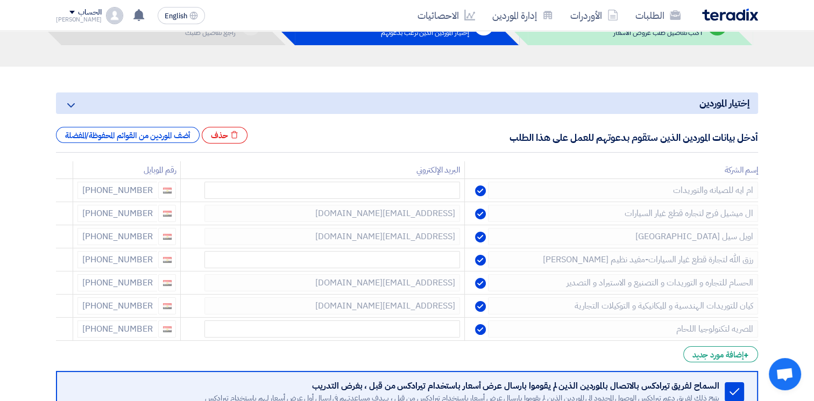
click at [0, 0] on icon at bounding box center [0, 0] width 0 height 0
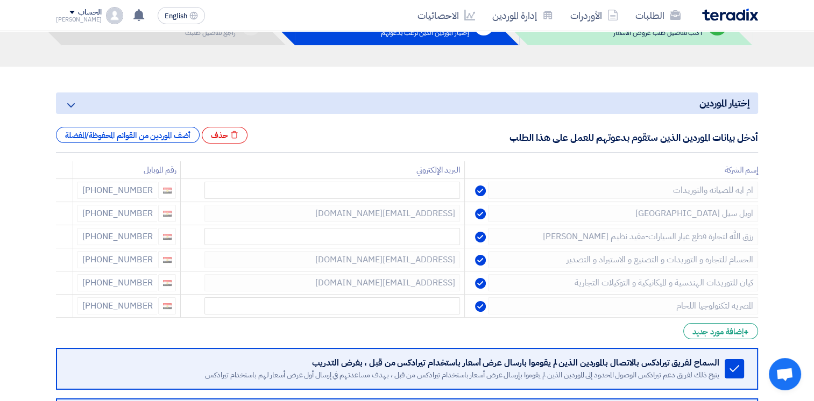
click at [0, 0] on icon at bounding box center [0, 0] width 0 height 0
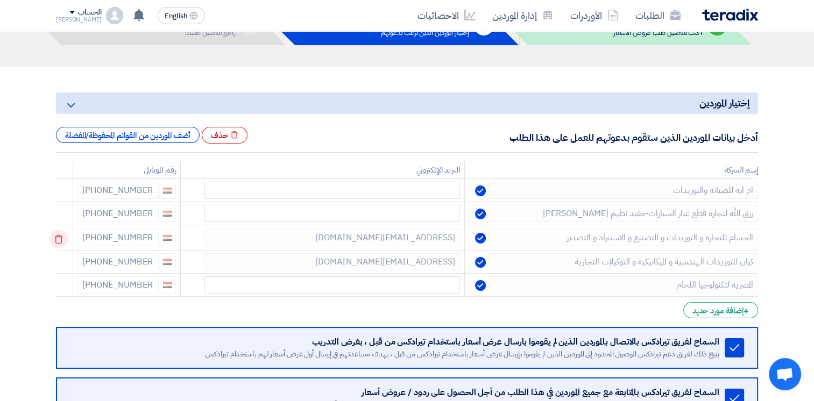
click at [60, 233] on icon at bounding box center [58, 239] width 18 height 18
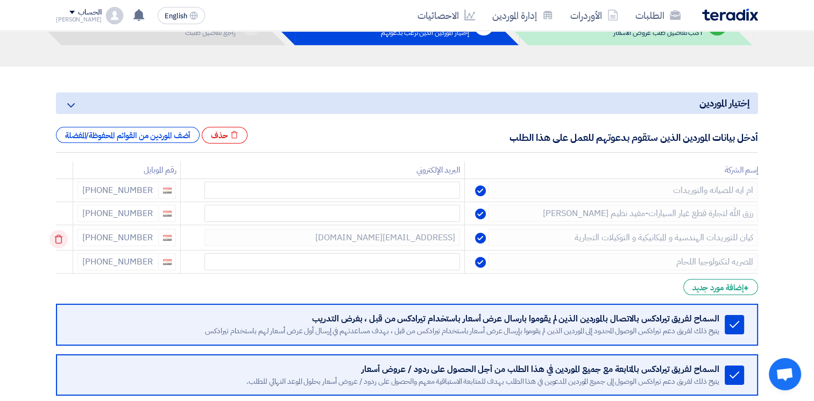
click at [61, 239] on icon at bounding box center [58, 239] width 18 height 18
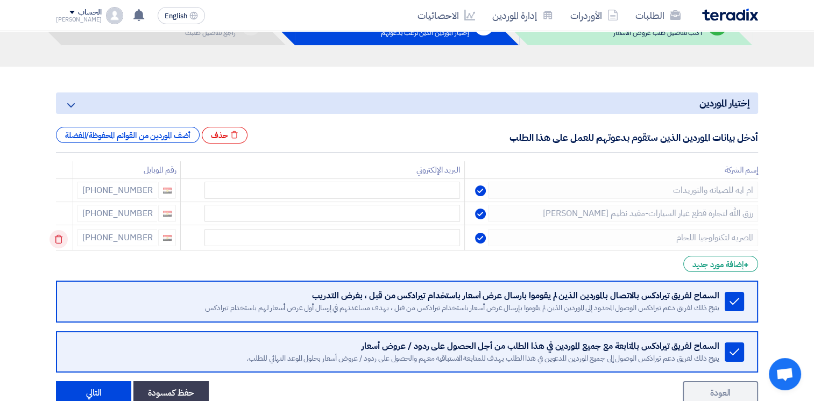
click at [61, 242] on icon at bounding box center [58, 239] width 18 height 18
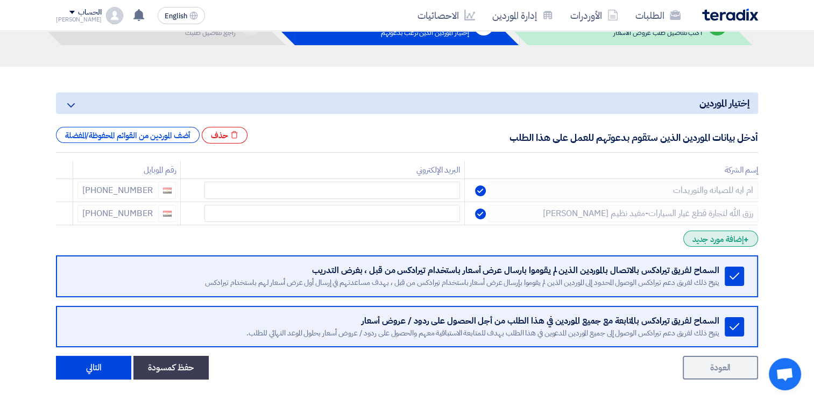
click at [693, 244] on div "+ إضافة مورد جديد" at bounding box center [720, 239] width 75 height 16
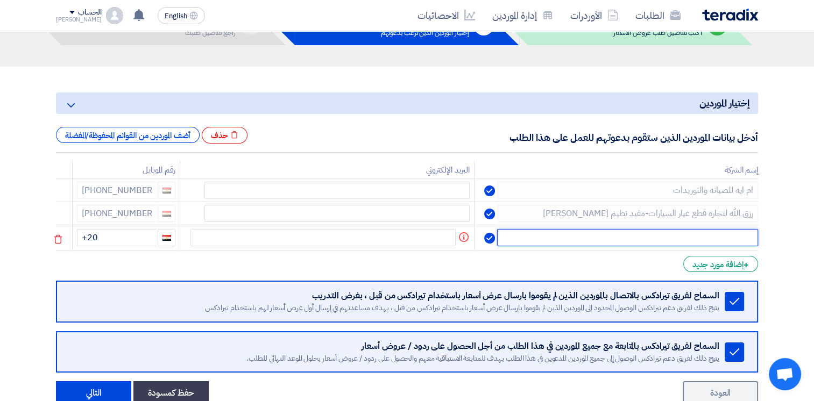
click at [658, 239] on input "text" at bounding box center [627, 237] width 261 height 17
type input "H"
type input "التوكيل"
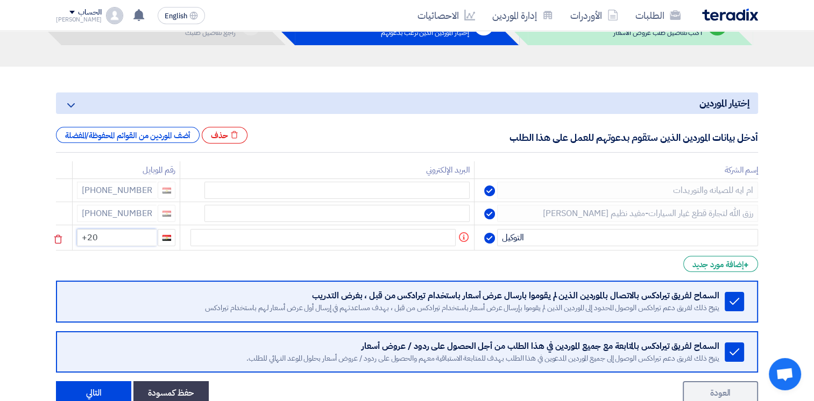
click at [113, 241] on input "+20" at bounding box center [117, 237] width 80 height 17
type input "[PHONE_NUMBER]"
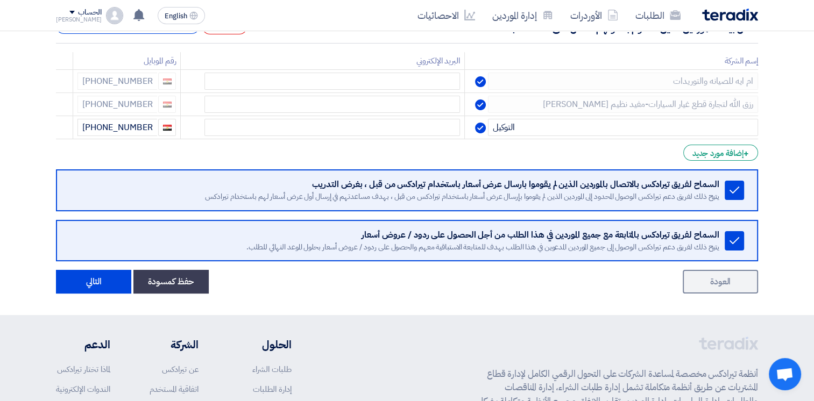
scroll to position [275, 0]
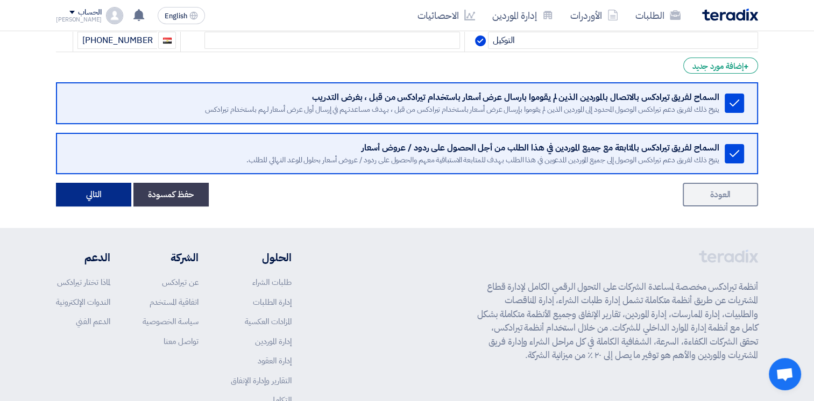
click at [101, 198] on button "التالي" at bounding box center [93, 195] width 75 height 24
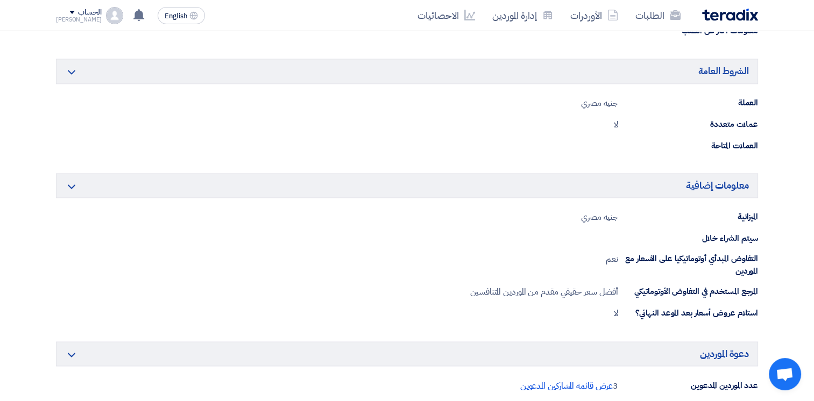
scroll to position [2003, 0]
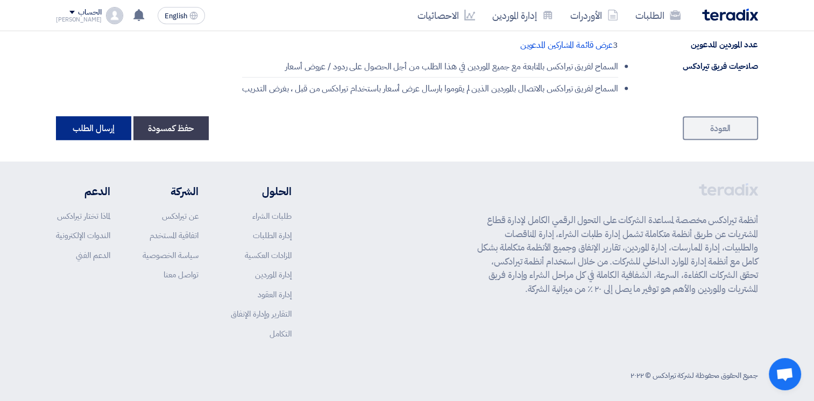
click at [100, 119] on button "إرسال الطلب" at bounding box center [93, 128] width 75 height 24
